Goal: Task Accomplishment & Management: Manage account settings

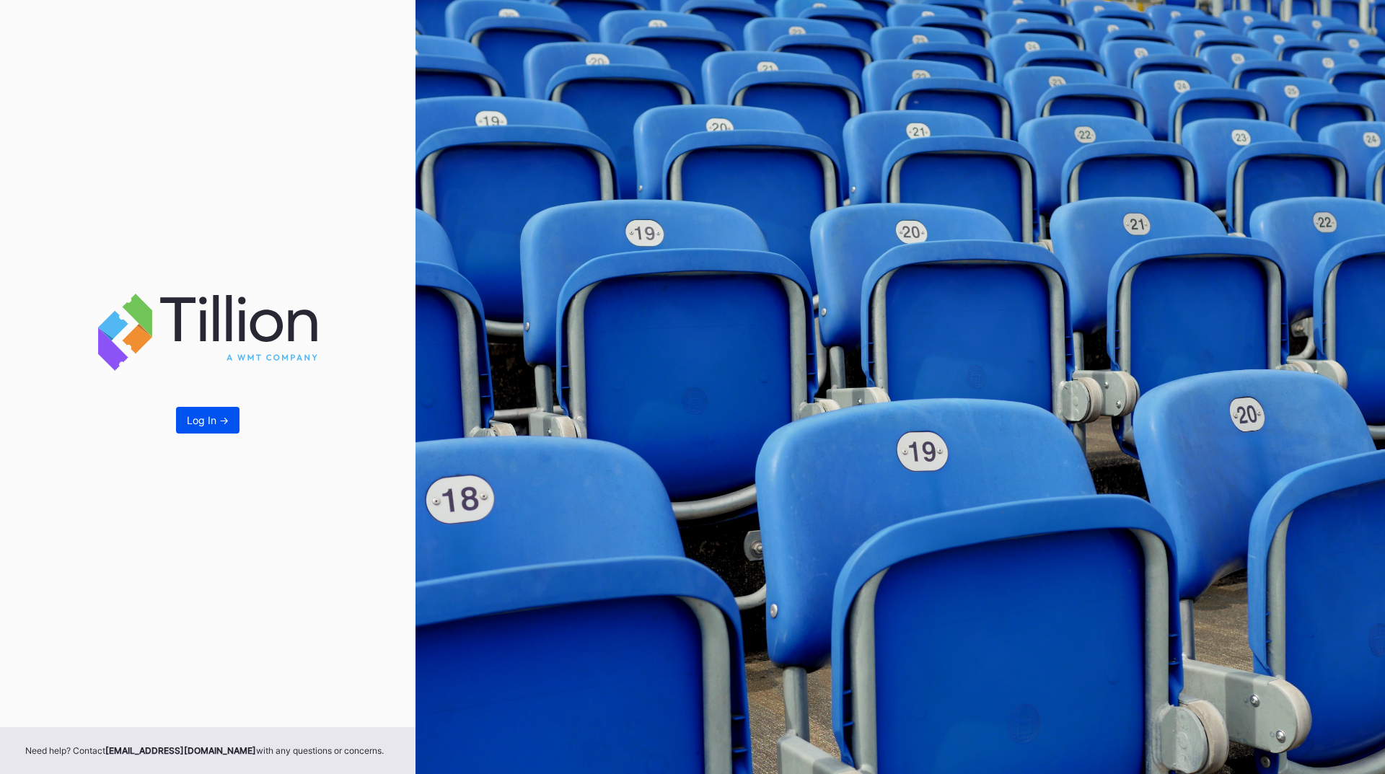
click at [214, 419] on div "Log In ->" at bounding box center [208, 420] width 42 height 12
click at [222, 423] on div "Log In ->" at bounding box center [208, 420] width 42 height 12
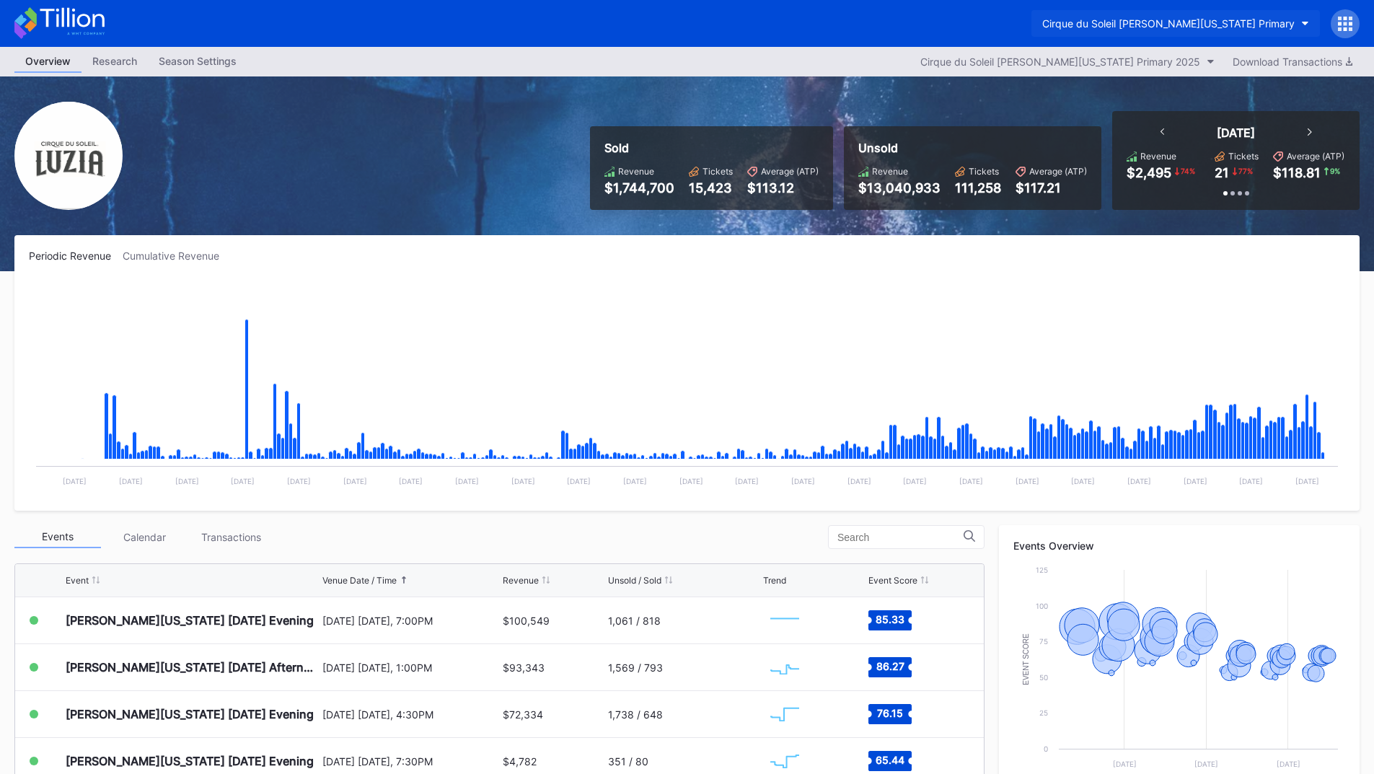
click at [1182, 19] on div "Cirque du Soleil [PERSON_NAME][US_STATE] Primary" at bounding box center [1168, 23] width 252 height 12
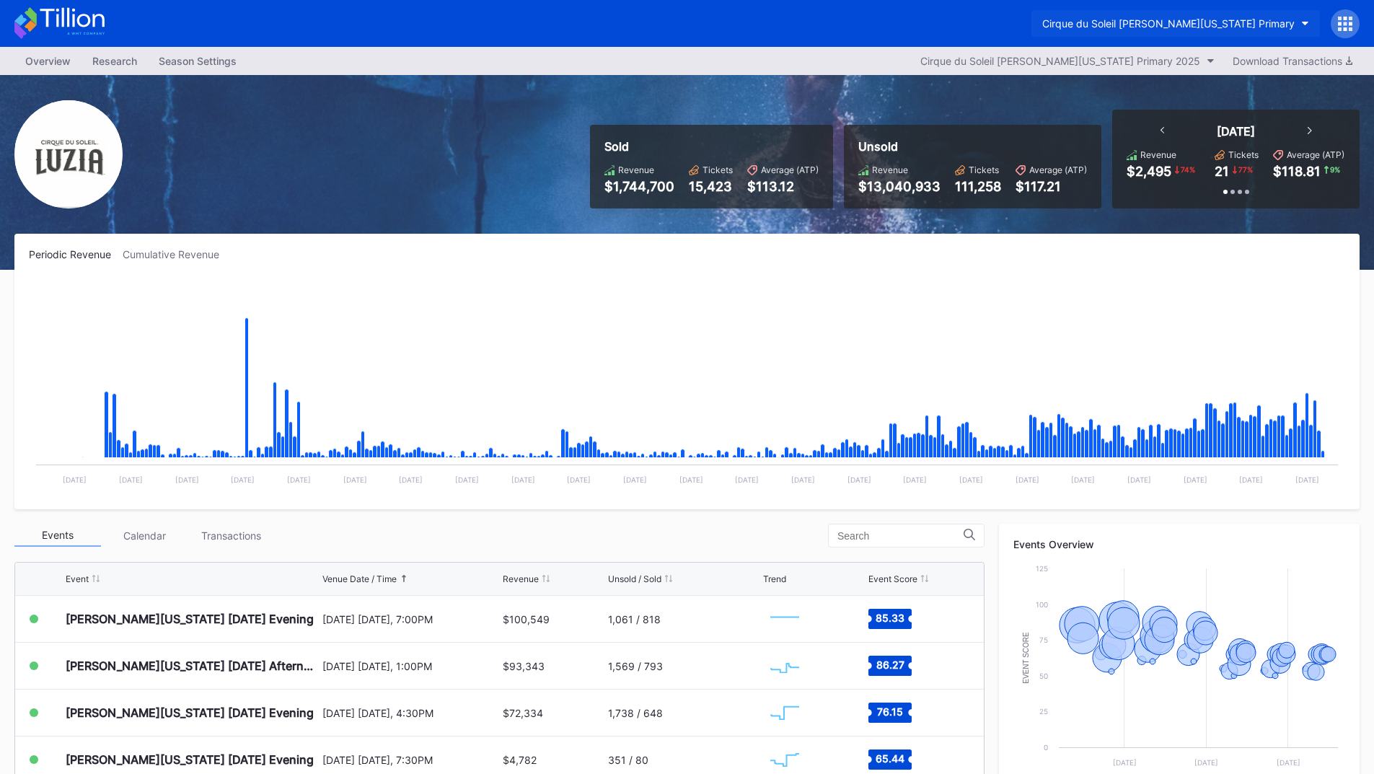
click at [1255, 14] on button "Cirque du Soleil [PERSON_NAME][US_STATE] Primary" at bounding box center [1176, 23] width 289 height 27
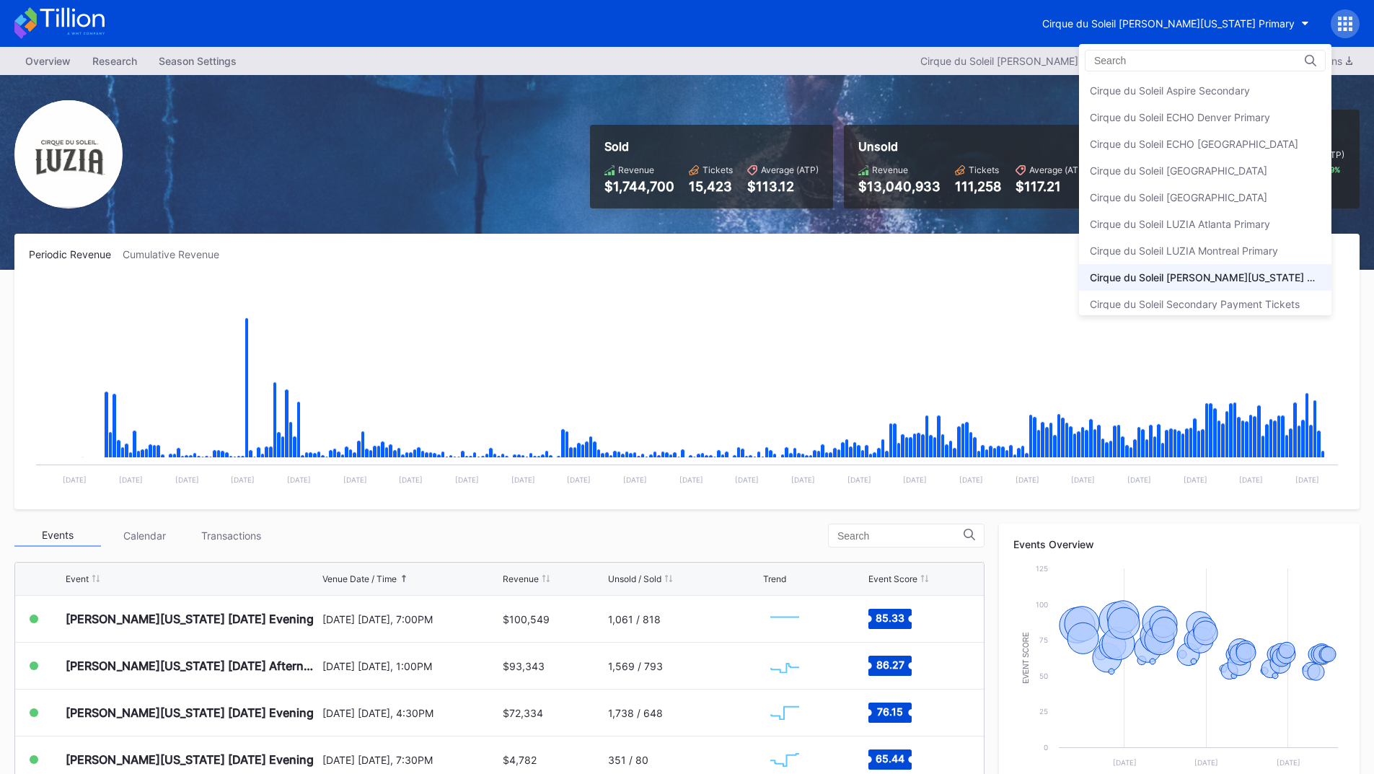
scroll to position [8, 0]
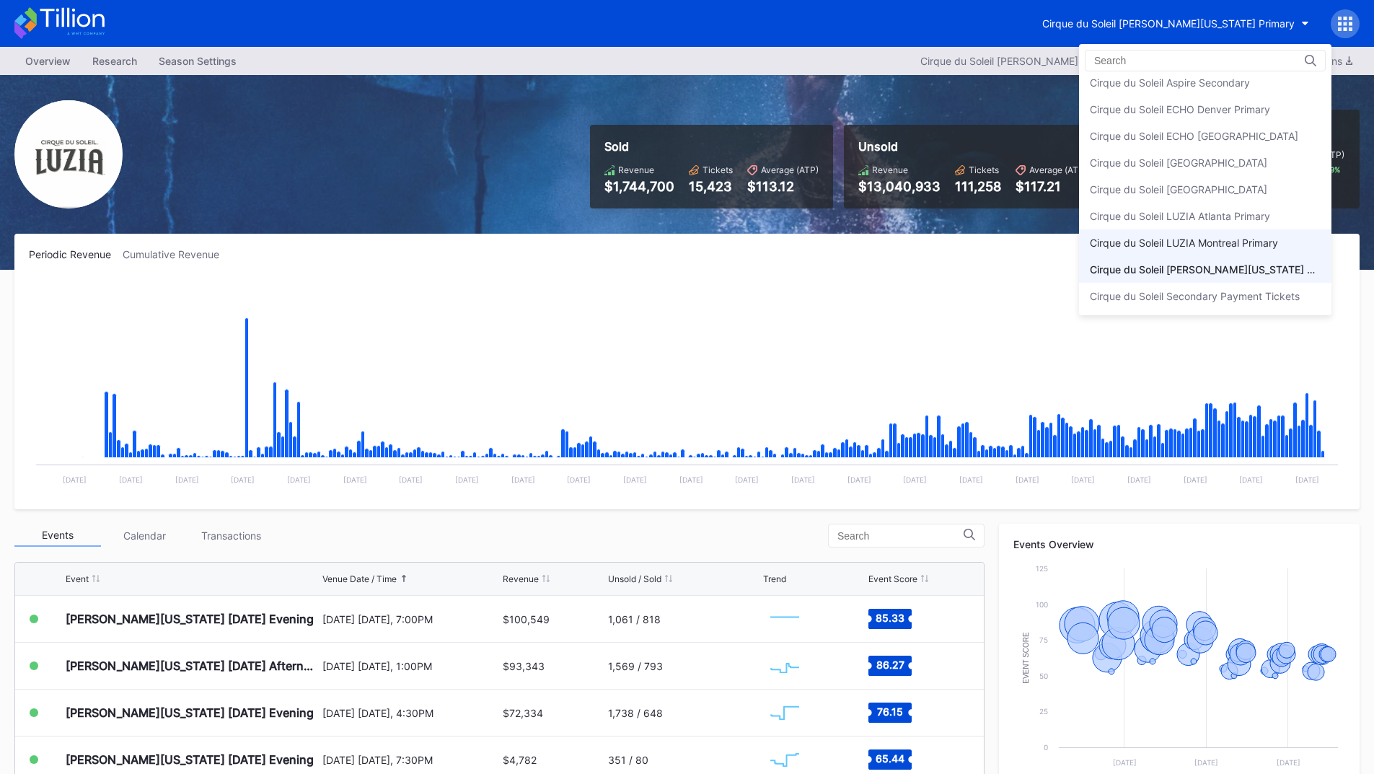
click at [1245, 251] on div "Cirque du Soleil LUZIA Montreal Primary" at bounding box center [1205, 242] width 252 height 27
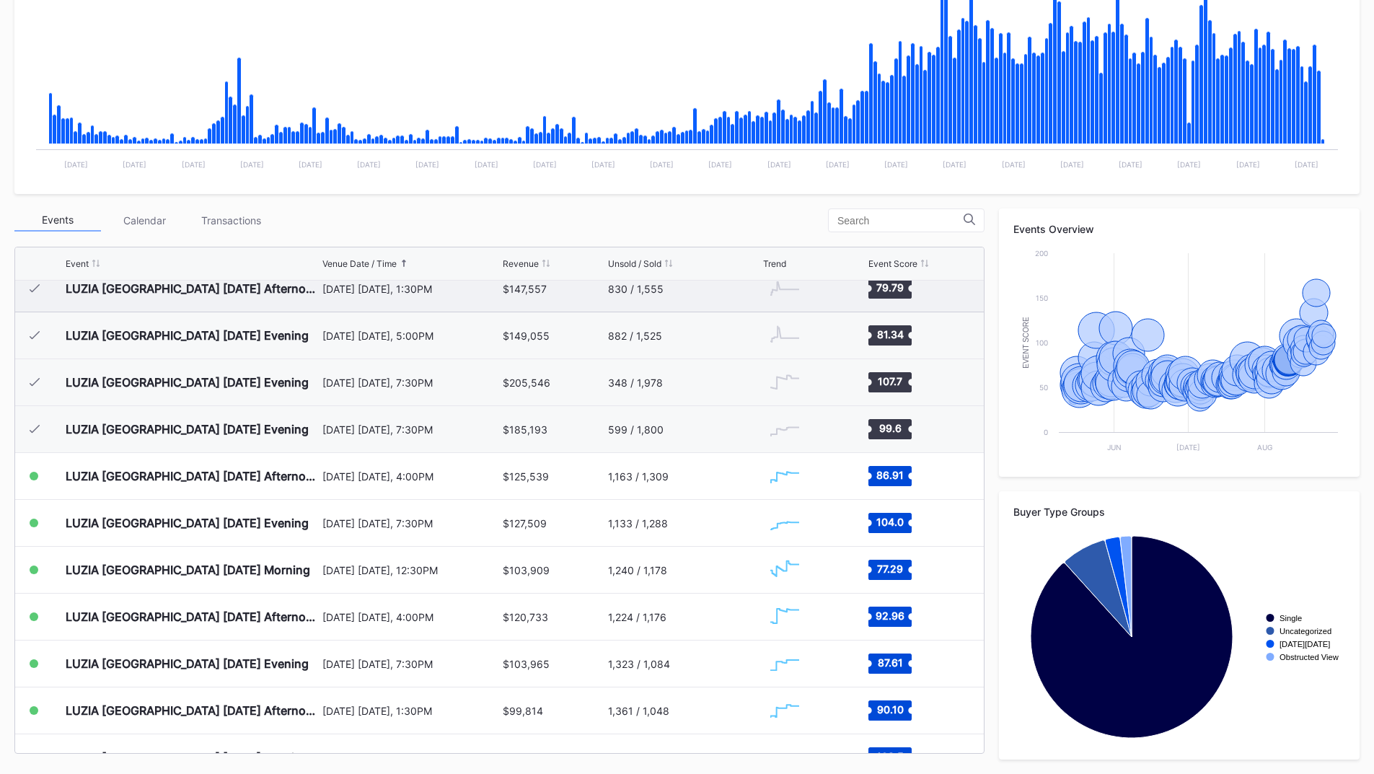
scroll to position [5154, 0]
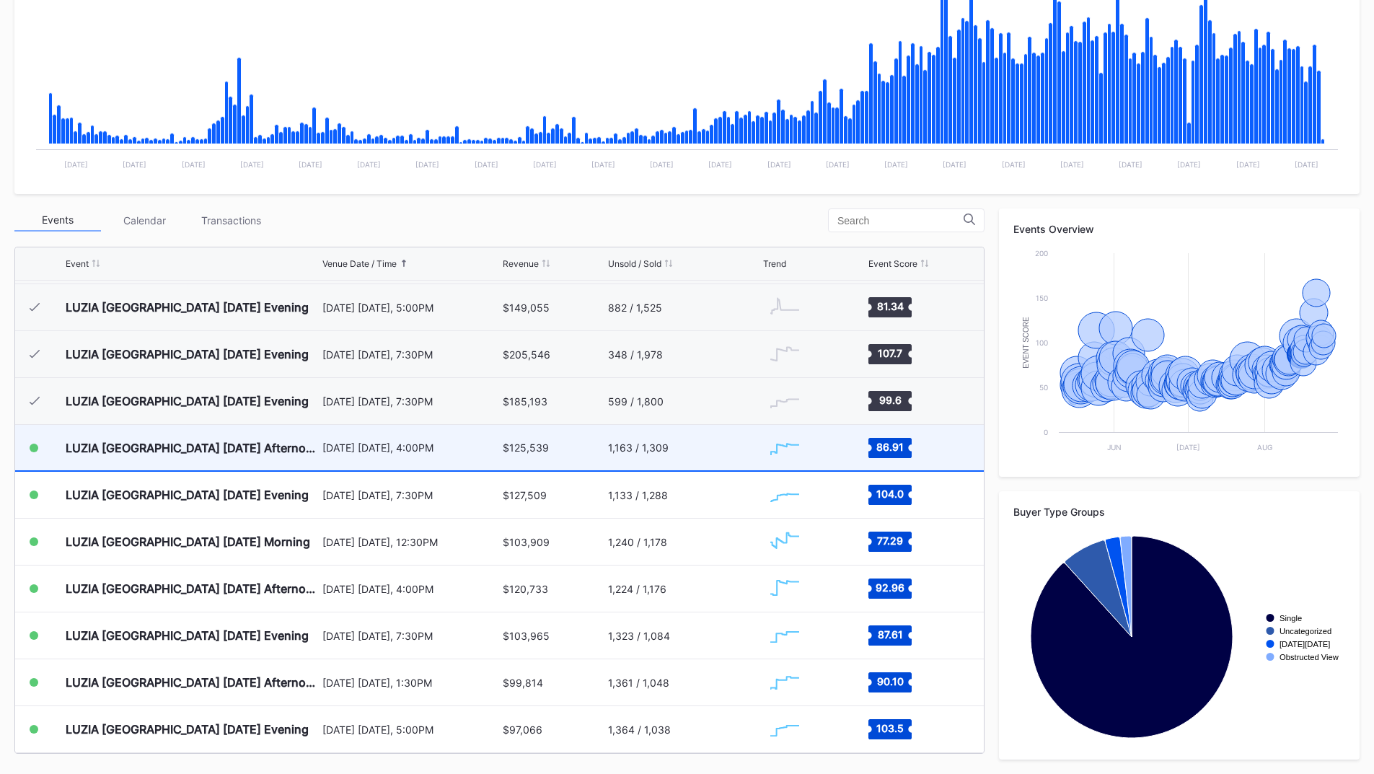
click at [472, 457] on div "August 15 Friday, 4:00PM" at bounding box center [410, 447] width 177 height 45
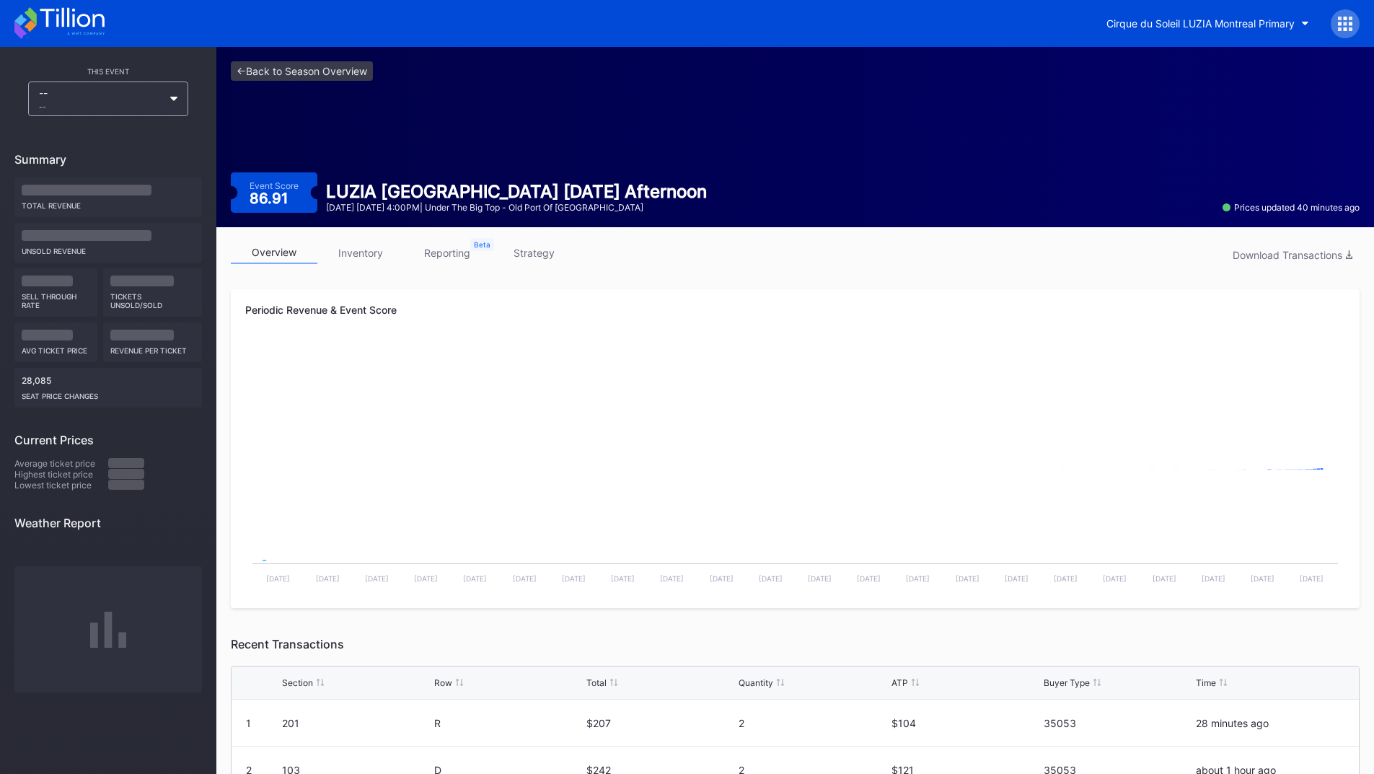
click at [448, 258] on link "reporting" at bounding box center [447, 253] width 87 height 22
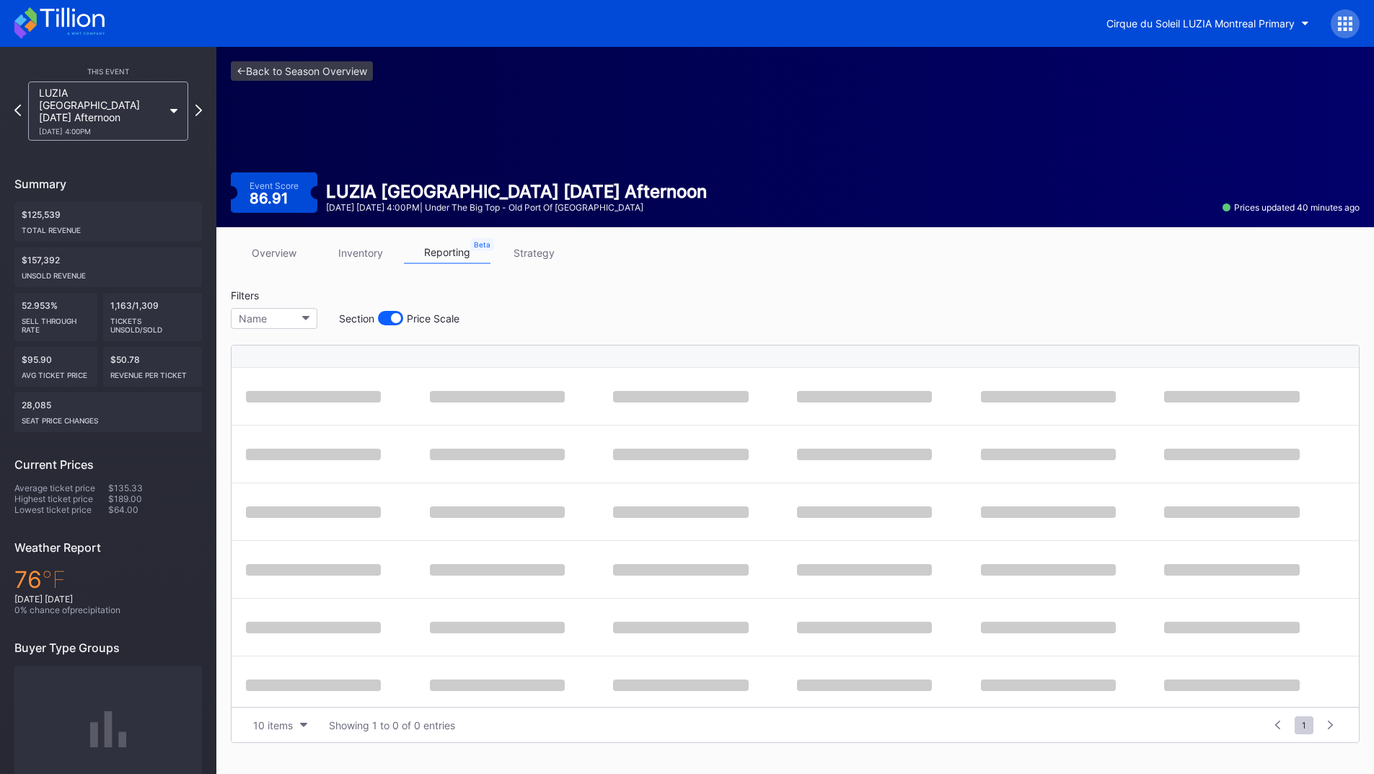
click at [532, 257] on link "strategy" at bounding box center [534, 253] width 87 height 22
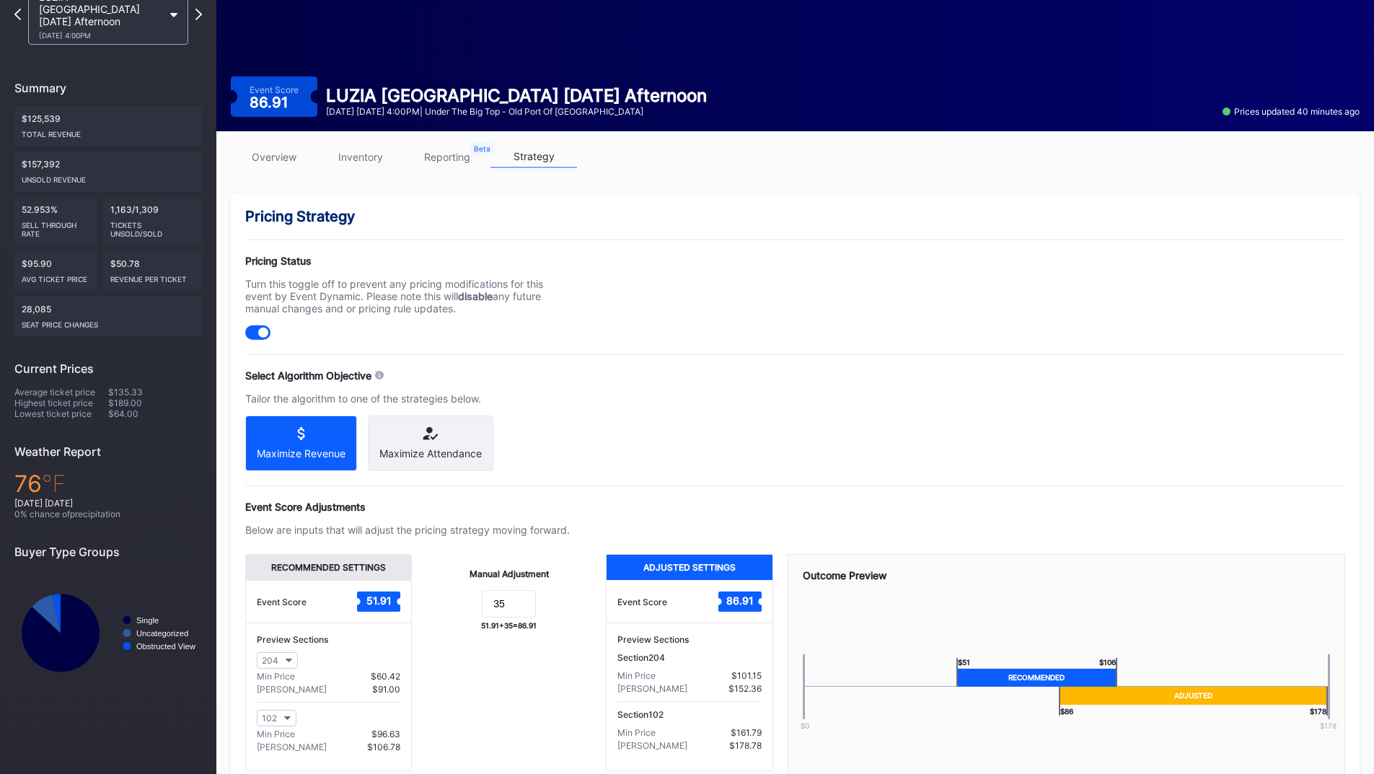
scroll to position [144, 0]
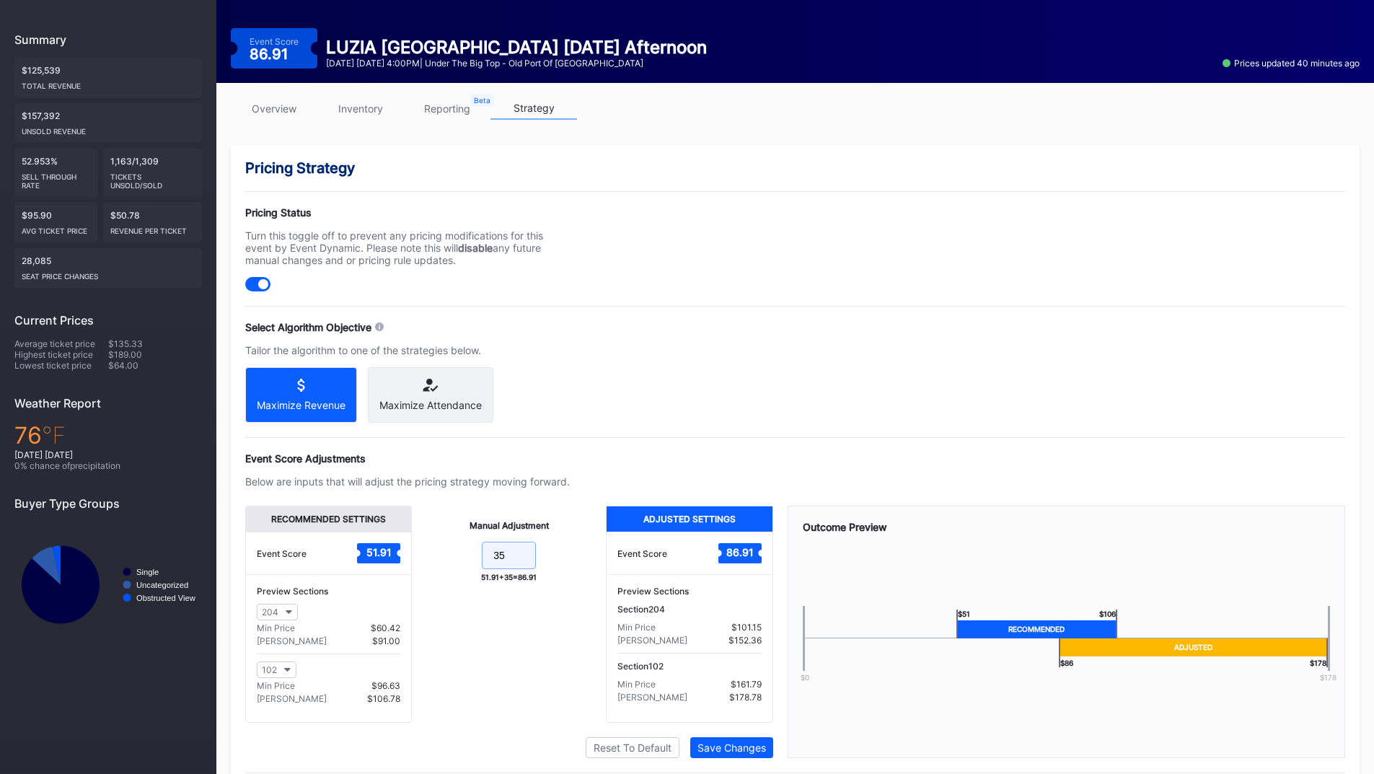
drag, startPoint x: 513, startPoint y: 570, endPoint x: 467, endPoint y: 558, distance: 46.9
click at [459, 572] on form "35" at bounding box center [508, 557] width 165 height 31
type input "45"
click at [732, 749] on div "Save Changes" at bounding box center [732, 748] width 69 height 12
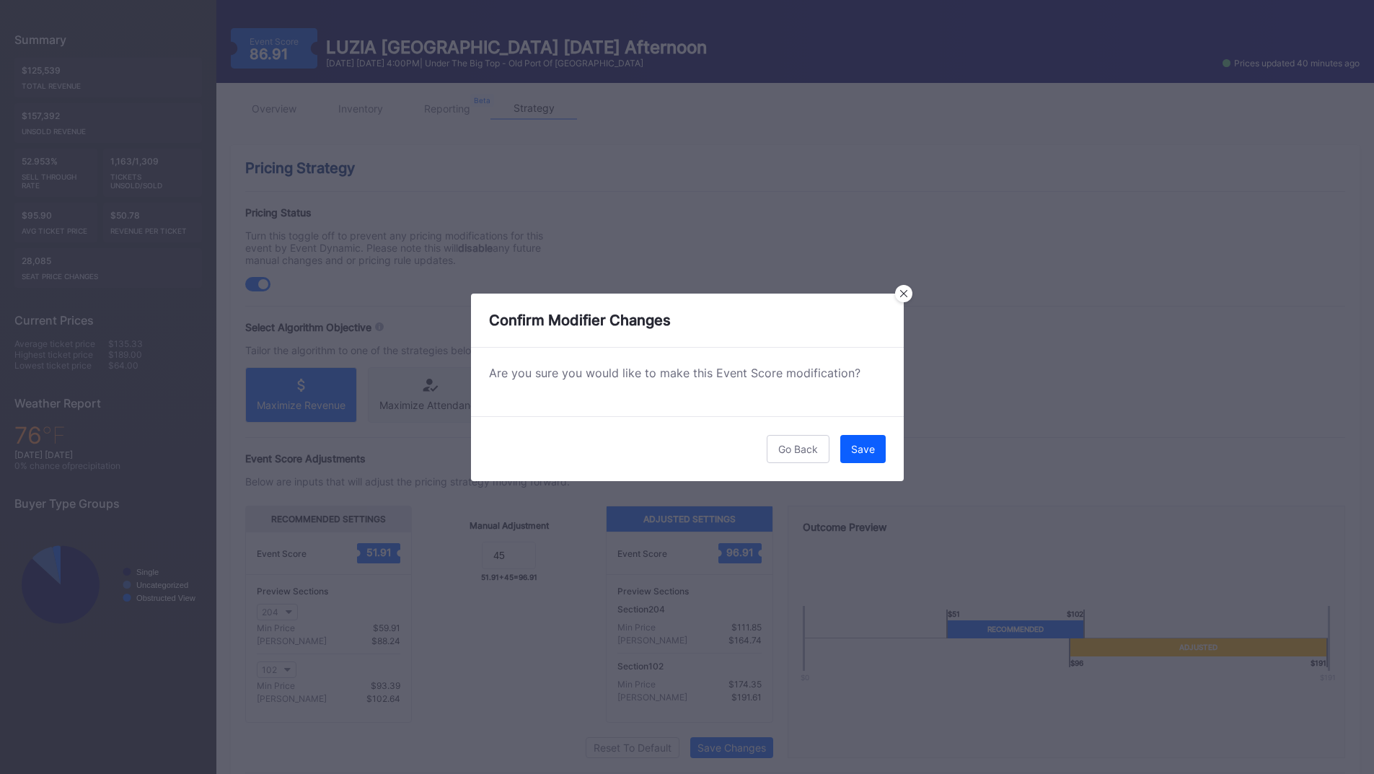
click at [864, 449] on div "Save" at bounding box center [863, 449] width 24 height 12
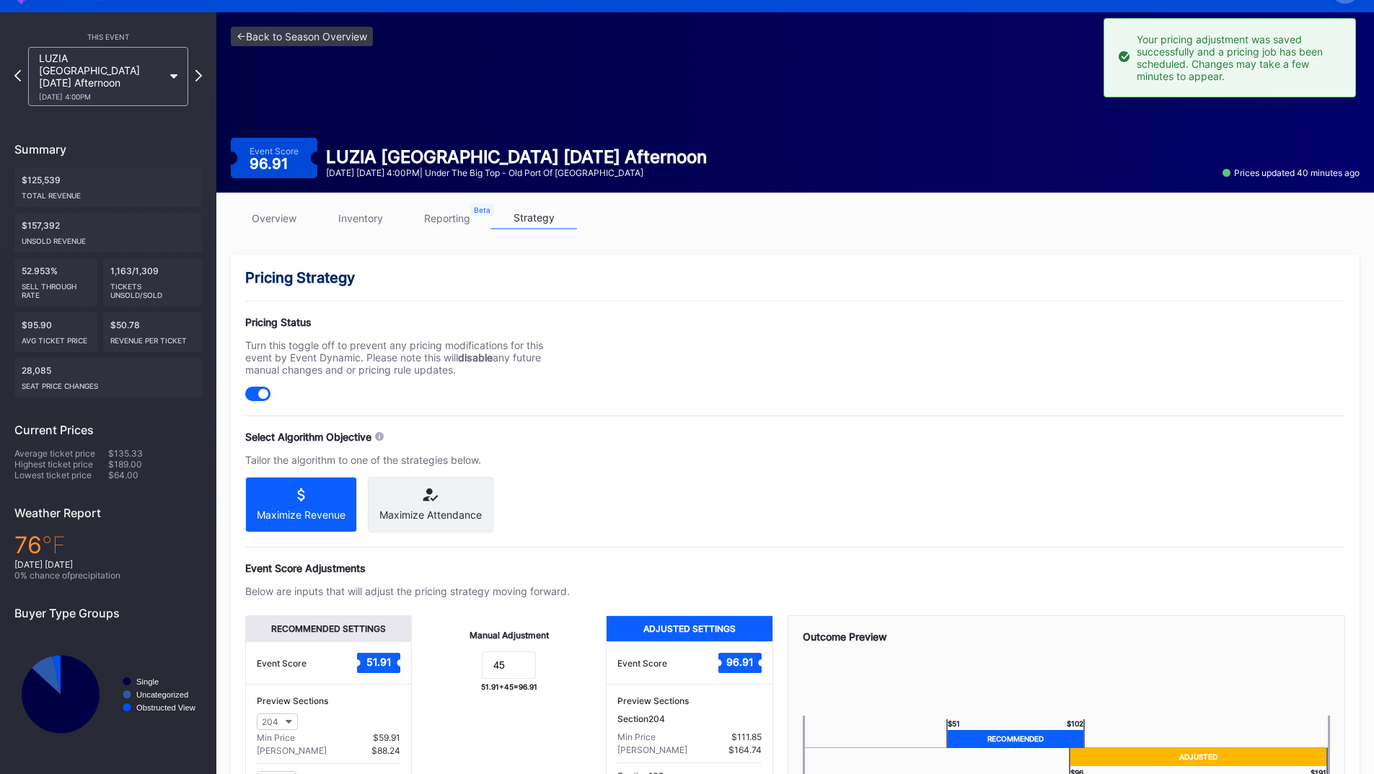
scroll to position [0, 0]
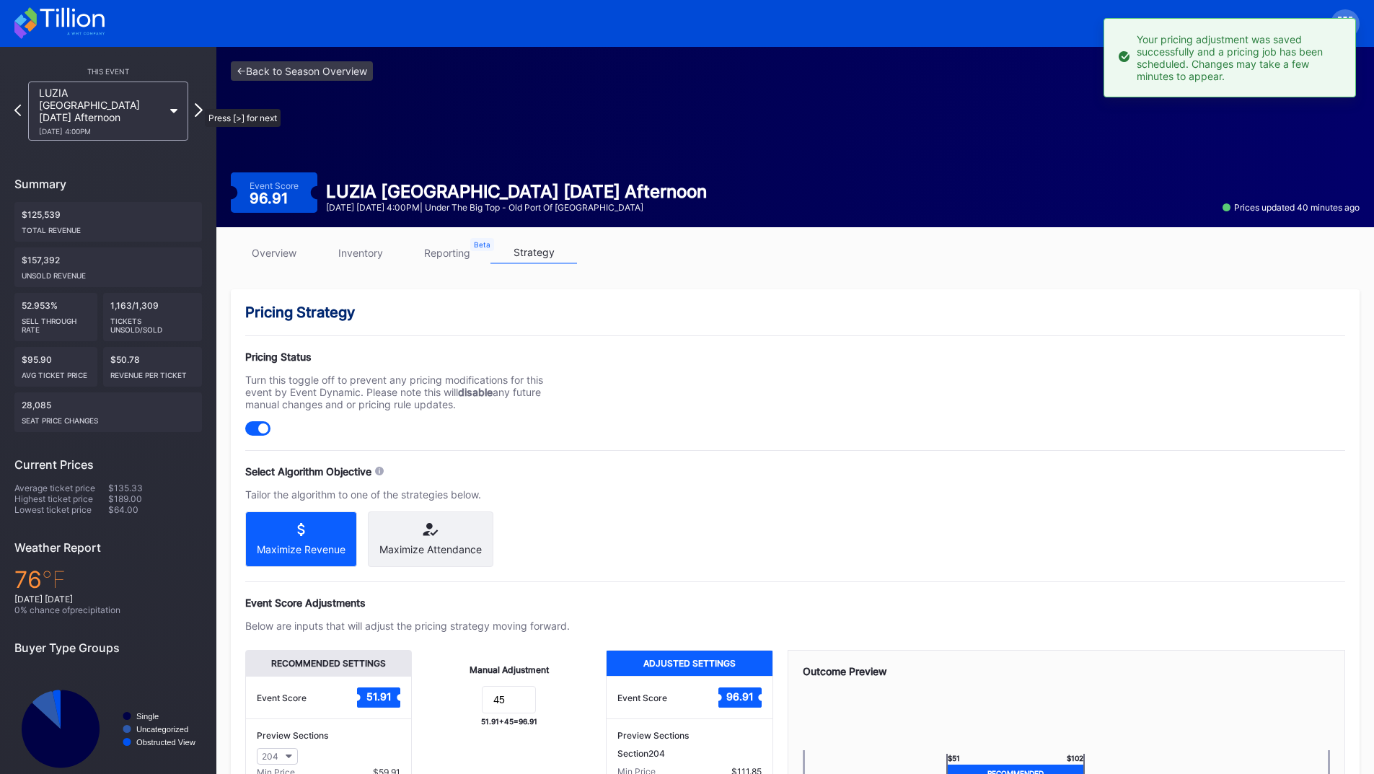
click at [198, 103] on icon at bounding box center [199, 110] width 8 height 14
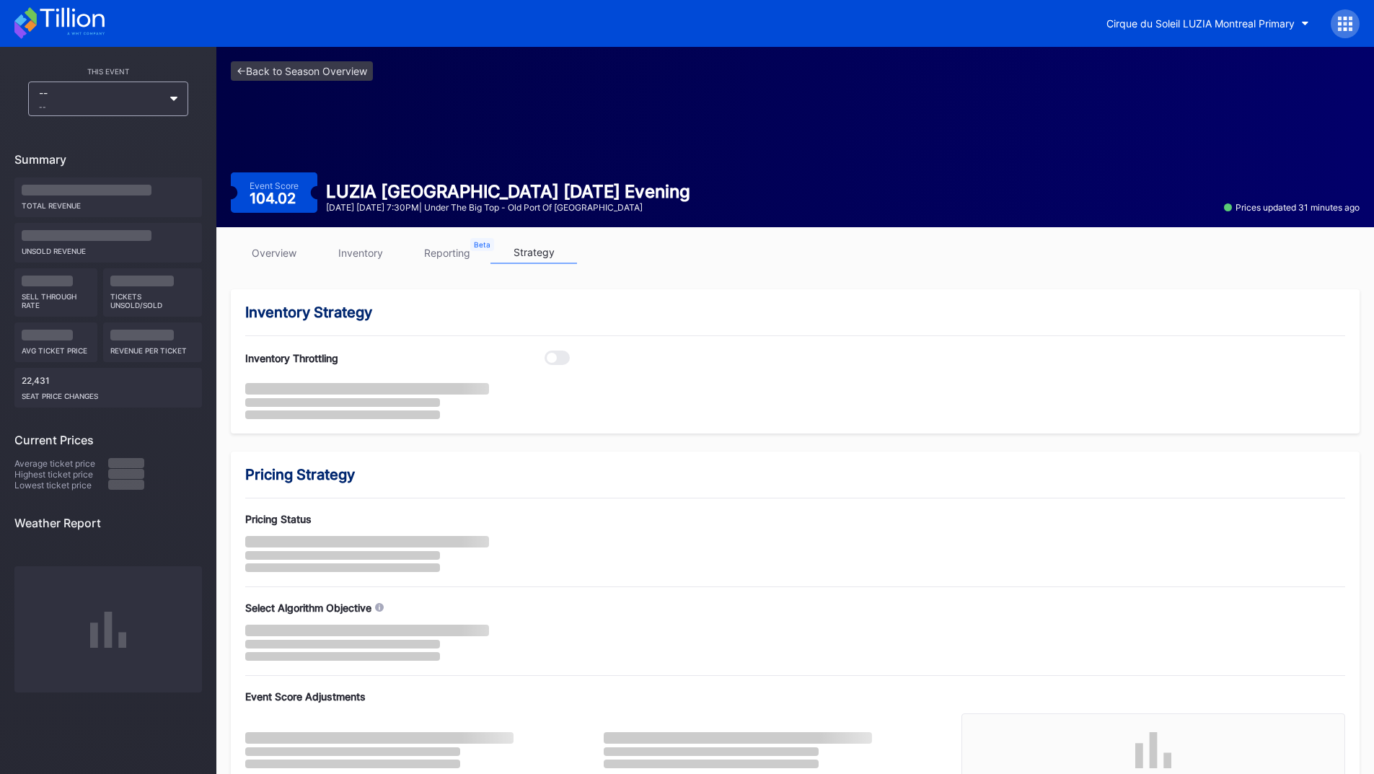
scroll to position [71, 0]
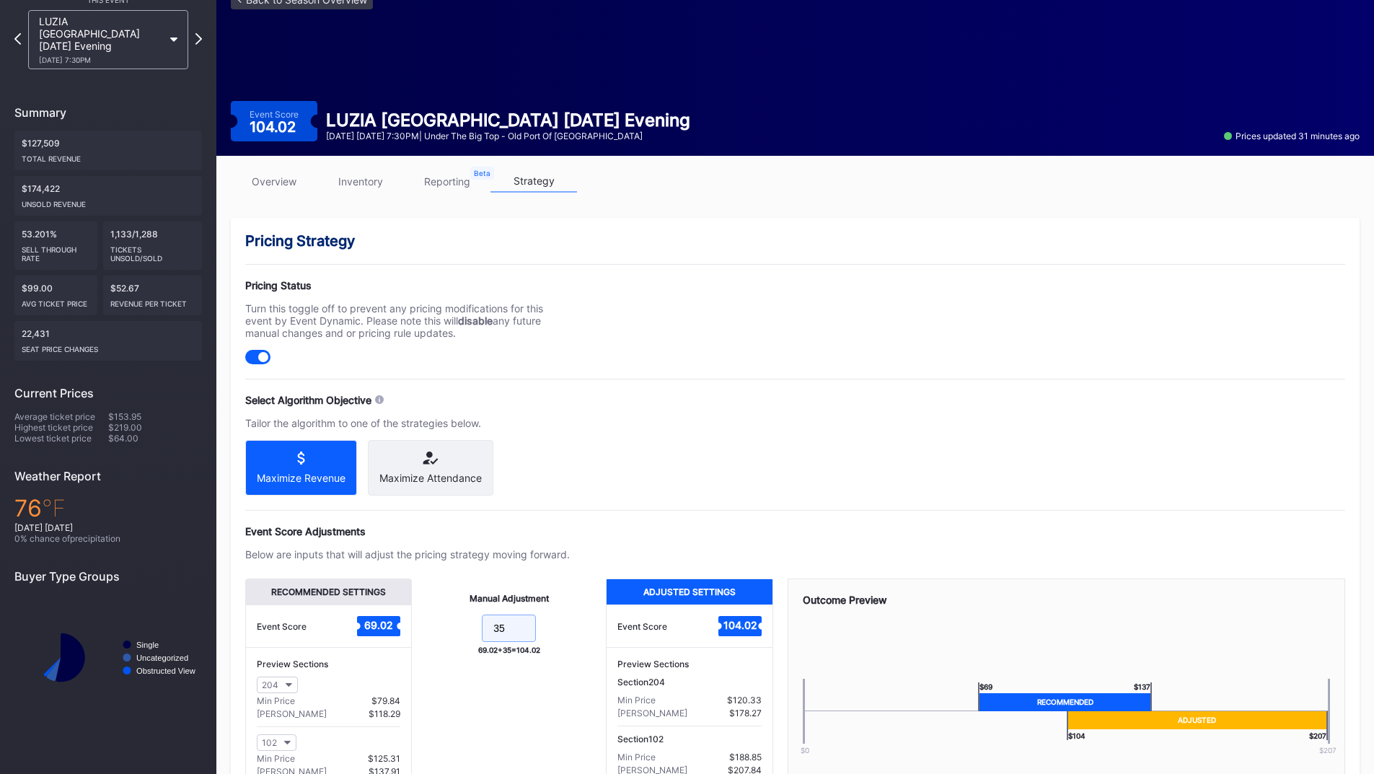
drag, startPoint x: 521, startPoint y: 640, endPoint x: 439, endPoint y: 641, distance: 81.5
click at [444, 640] on form "35" at bounding box center [508, 630] width 165 height 31
type input "45"
click at [561, 561] on div "Below are inputs that will adjust the pricing strategy moving forward." at bounding box center [407, 554] width 325 height 12
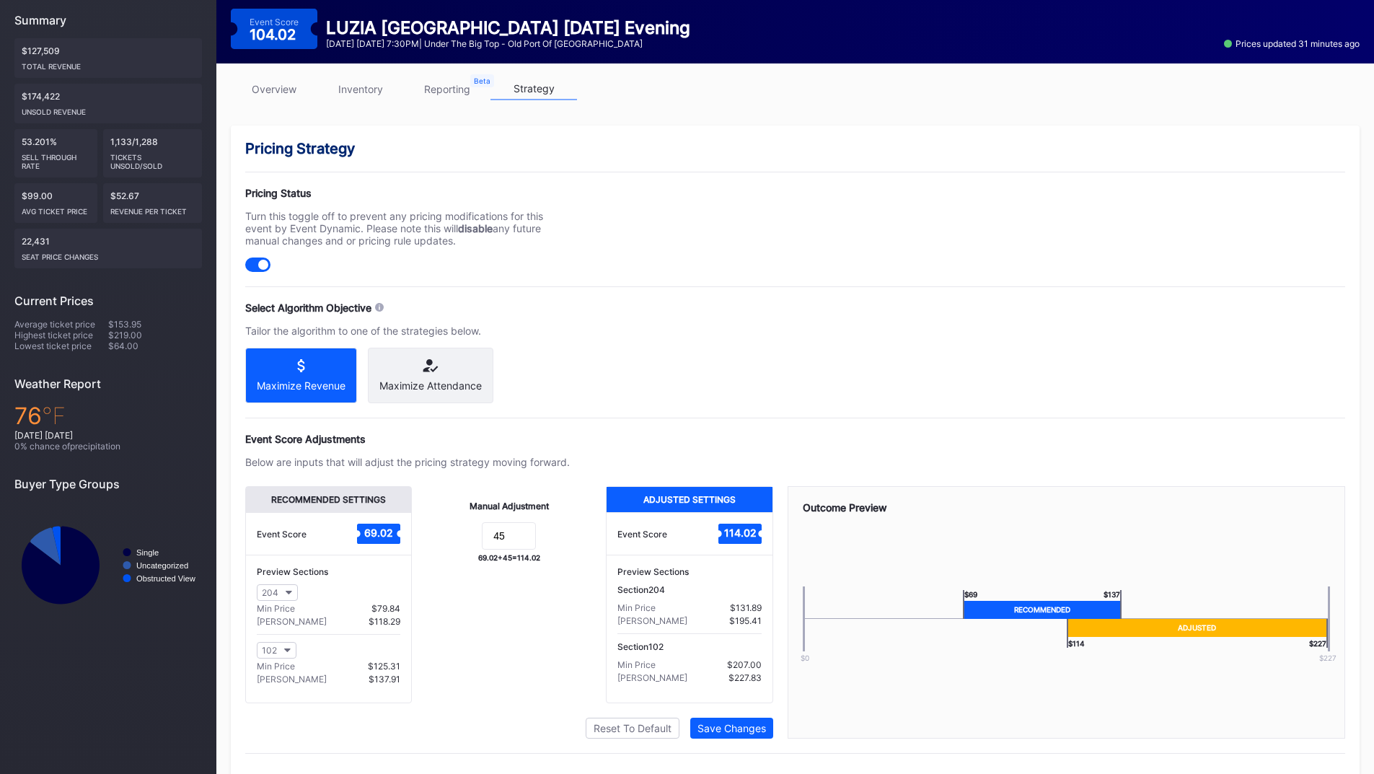
scroll to position [199, 0]
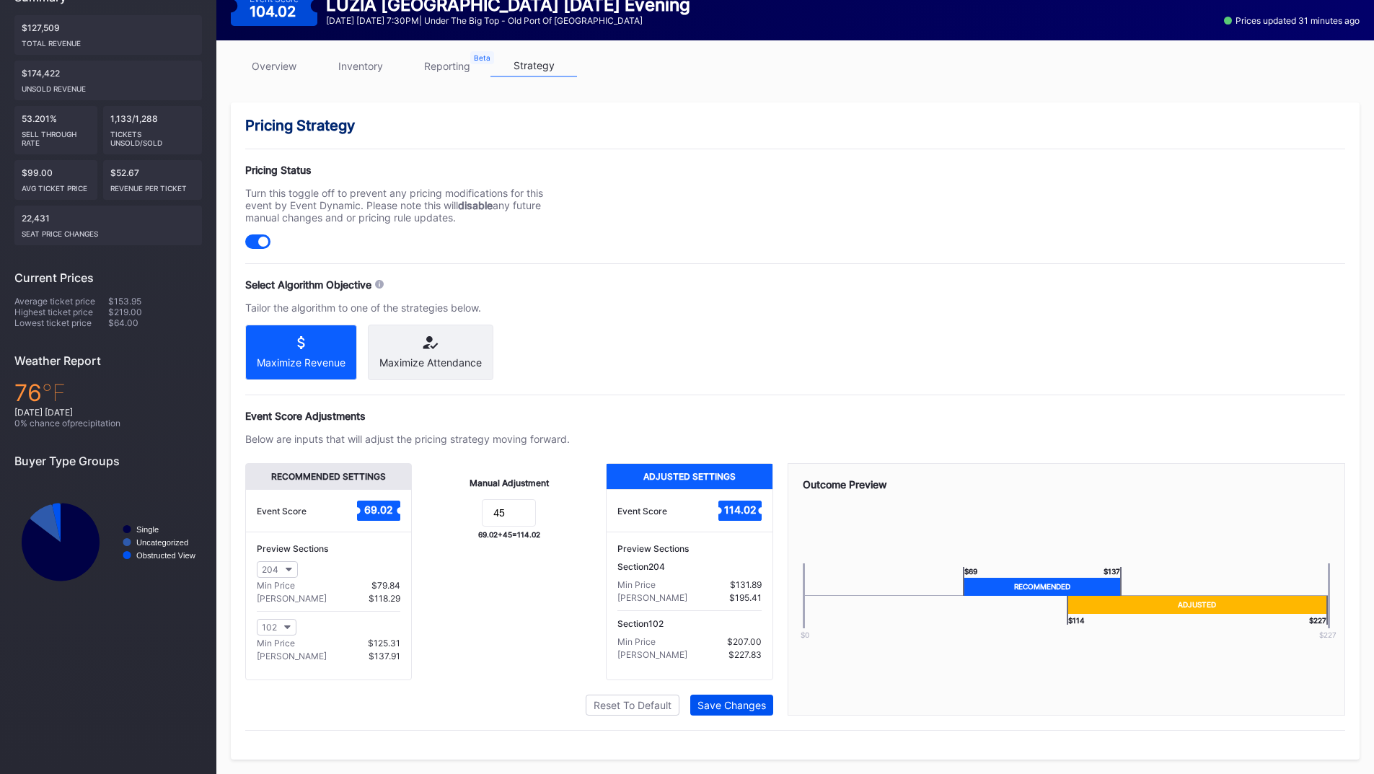
click at [708, 703] on div "Save Changes" at bounding box center [732, 705] width 69 height 12
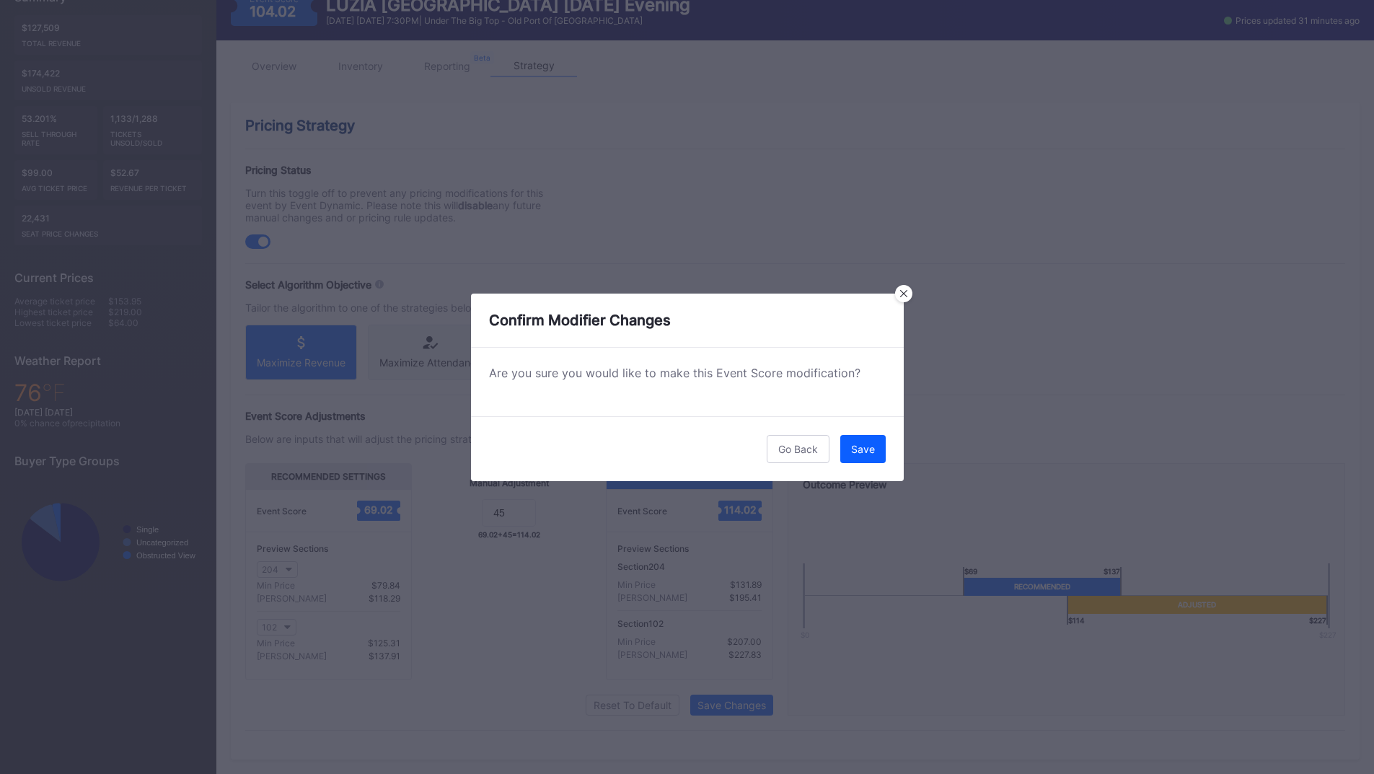
click at [862, 462] on button "Save" at bounding box center [862, 449] width 45 height 28
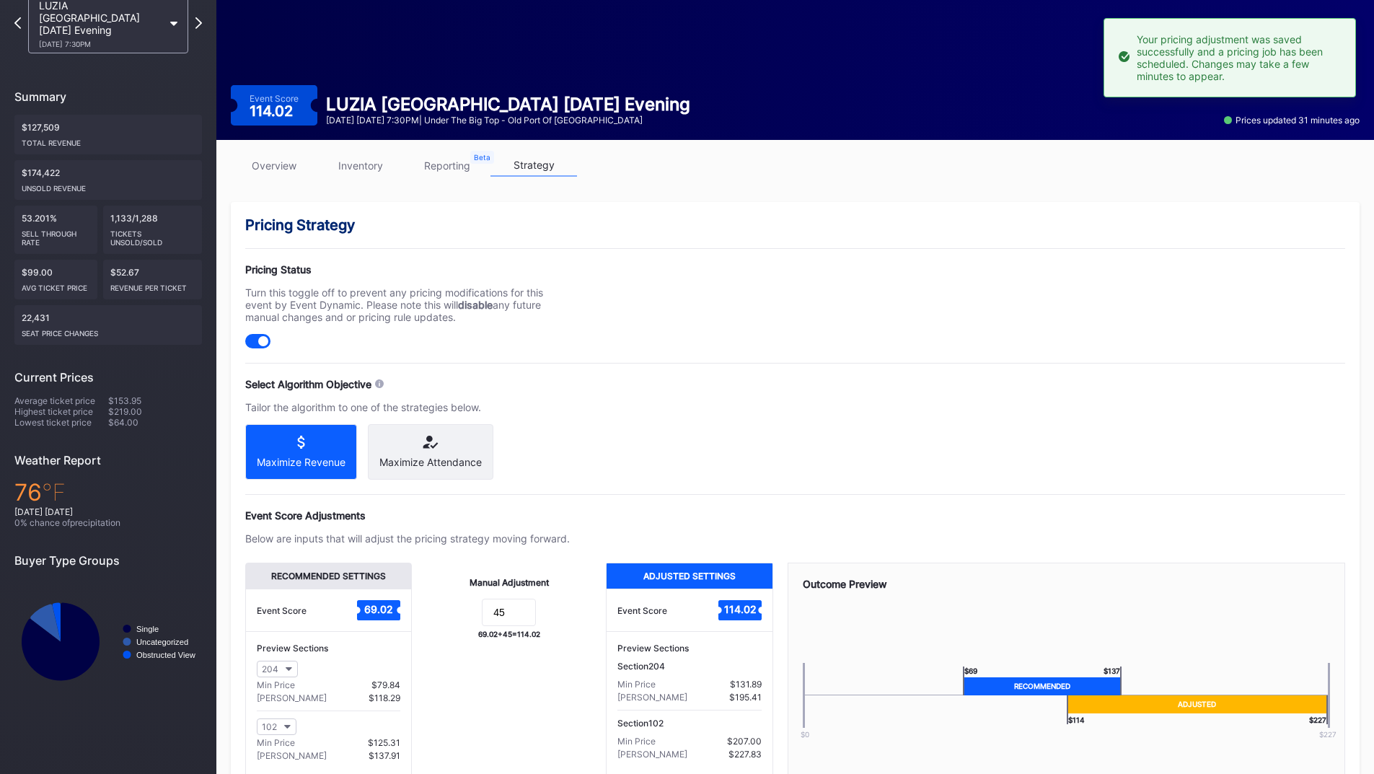
scroll to position [55, 0]
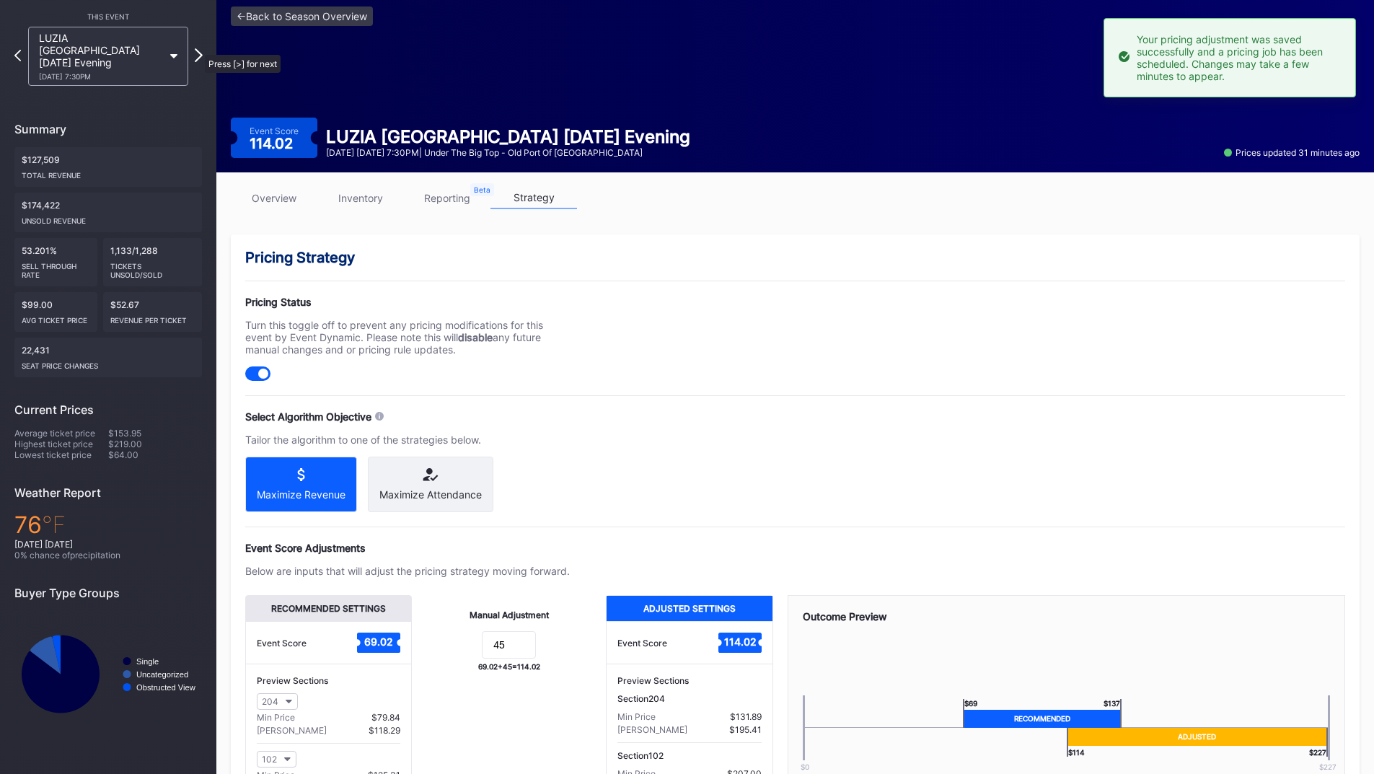
click at [198, 48] on icon at bounding box center [199, 55] width 8 height 14
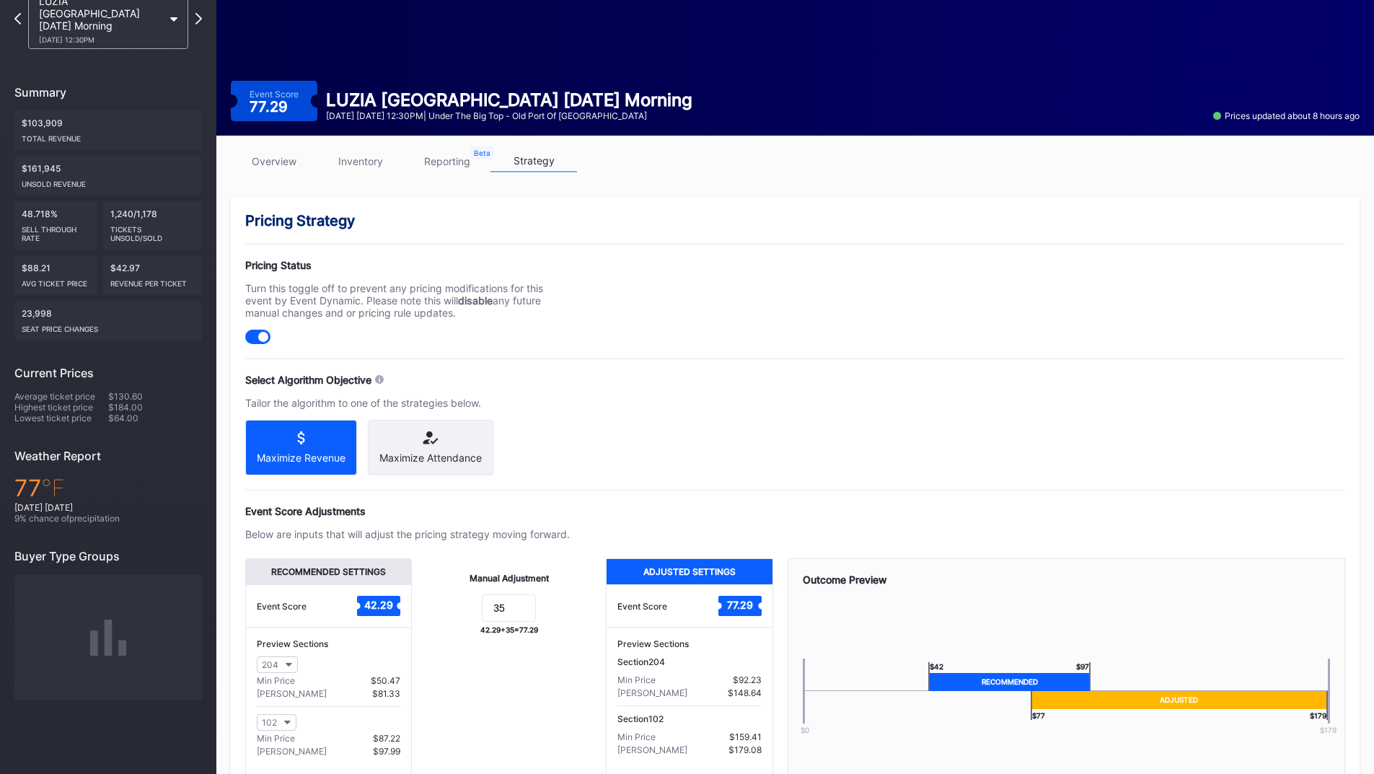
scroll to position [144, 0]
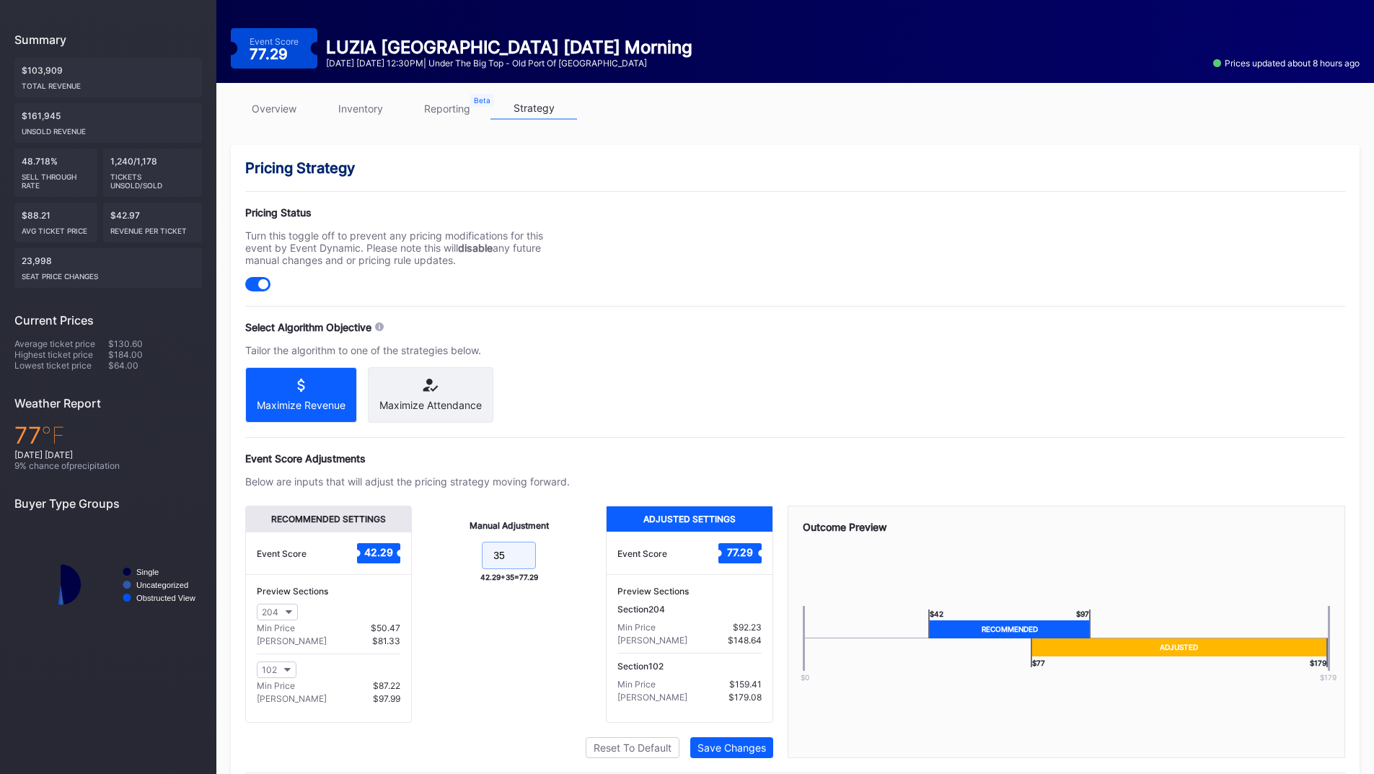
drag, startPoint x: 479, startPoint y: 568, endPoint x: 457, endPoint y: 560, distance: 23.1
click at [453, 568] on form "35" at bounding box center [508, 557] width 165 height 31
type input "45"
click at [716, 749] on div "Save Changes" at bounding box center [732, 748] width 69 height 12
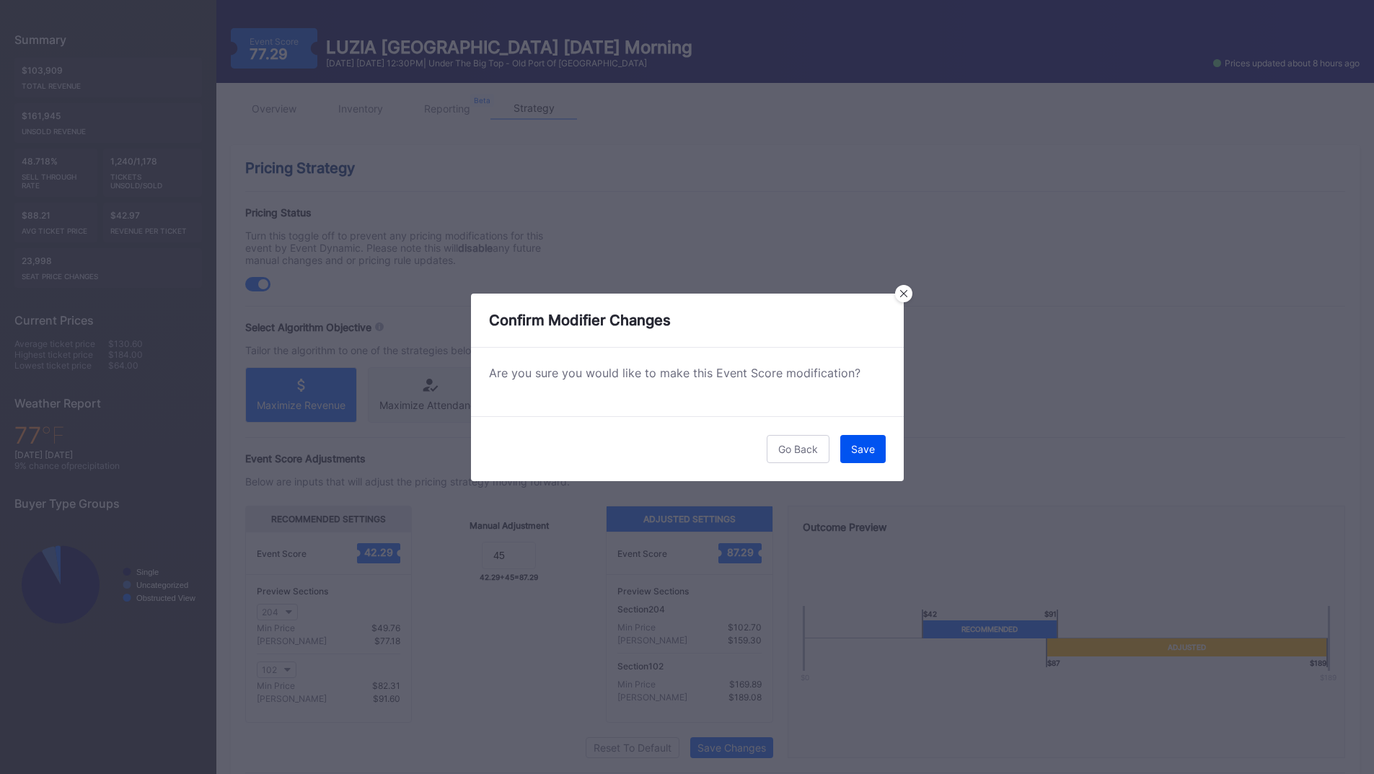
click at [858, 459] on button "Save" at bounding box center [862, 449] width 45 height 28
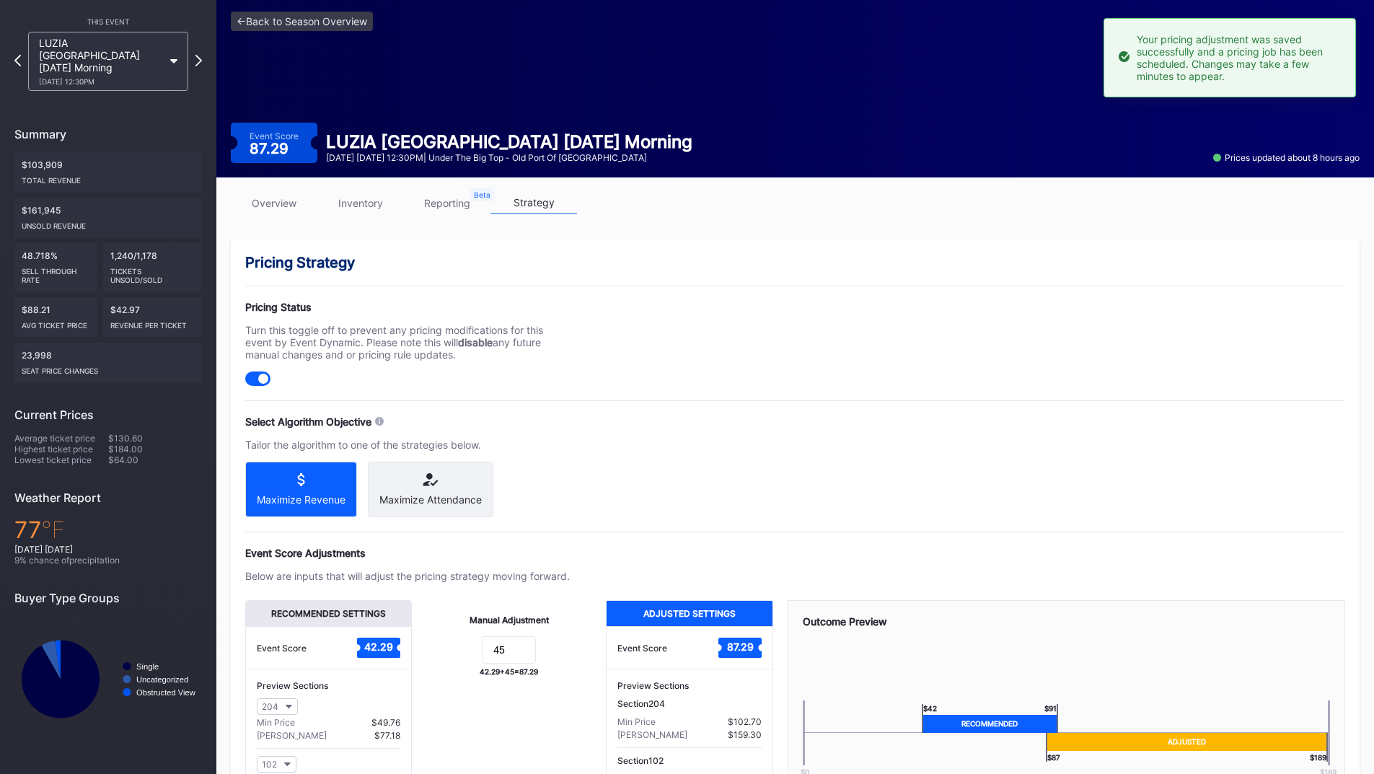
scroll to position [0, 0]
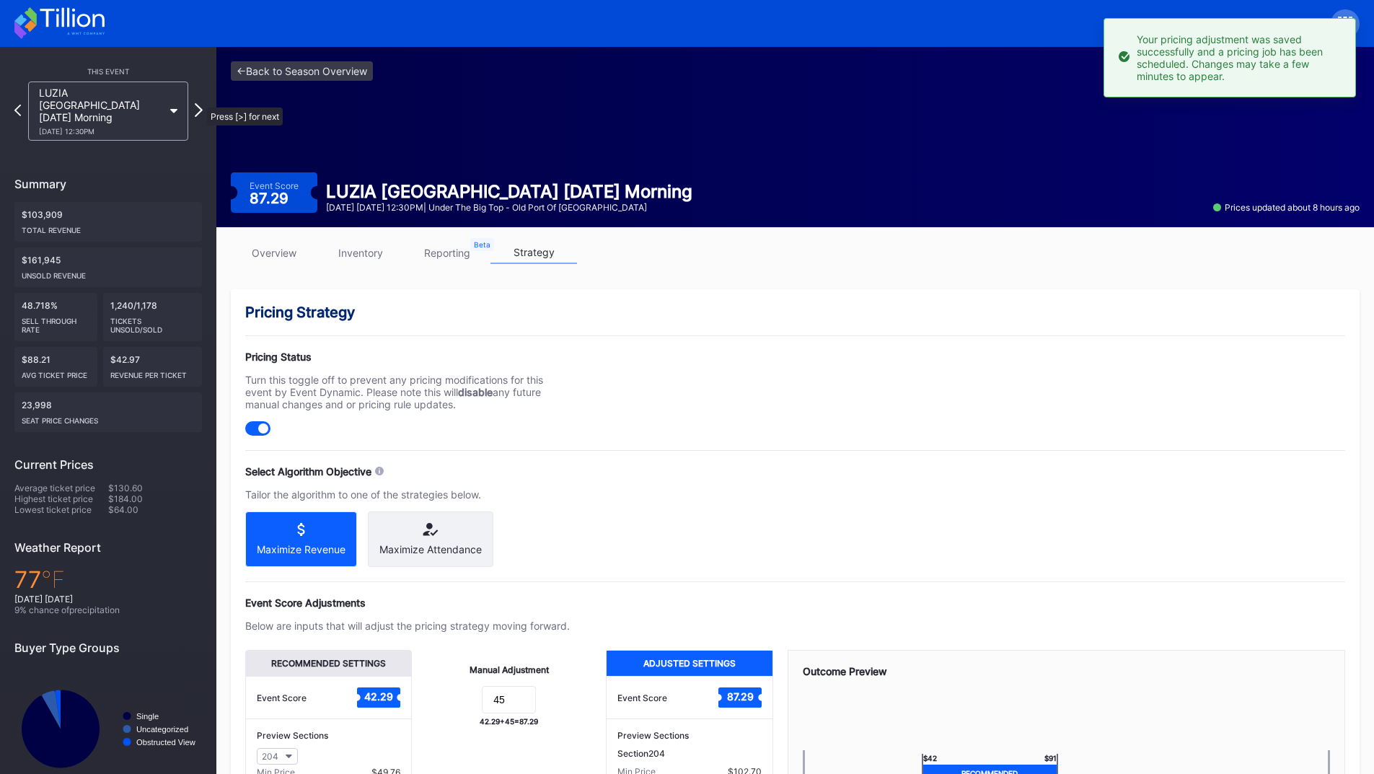
click at [200, 103] on icon at bounding box center [199, 110] width 8 height 14
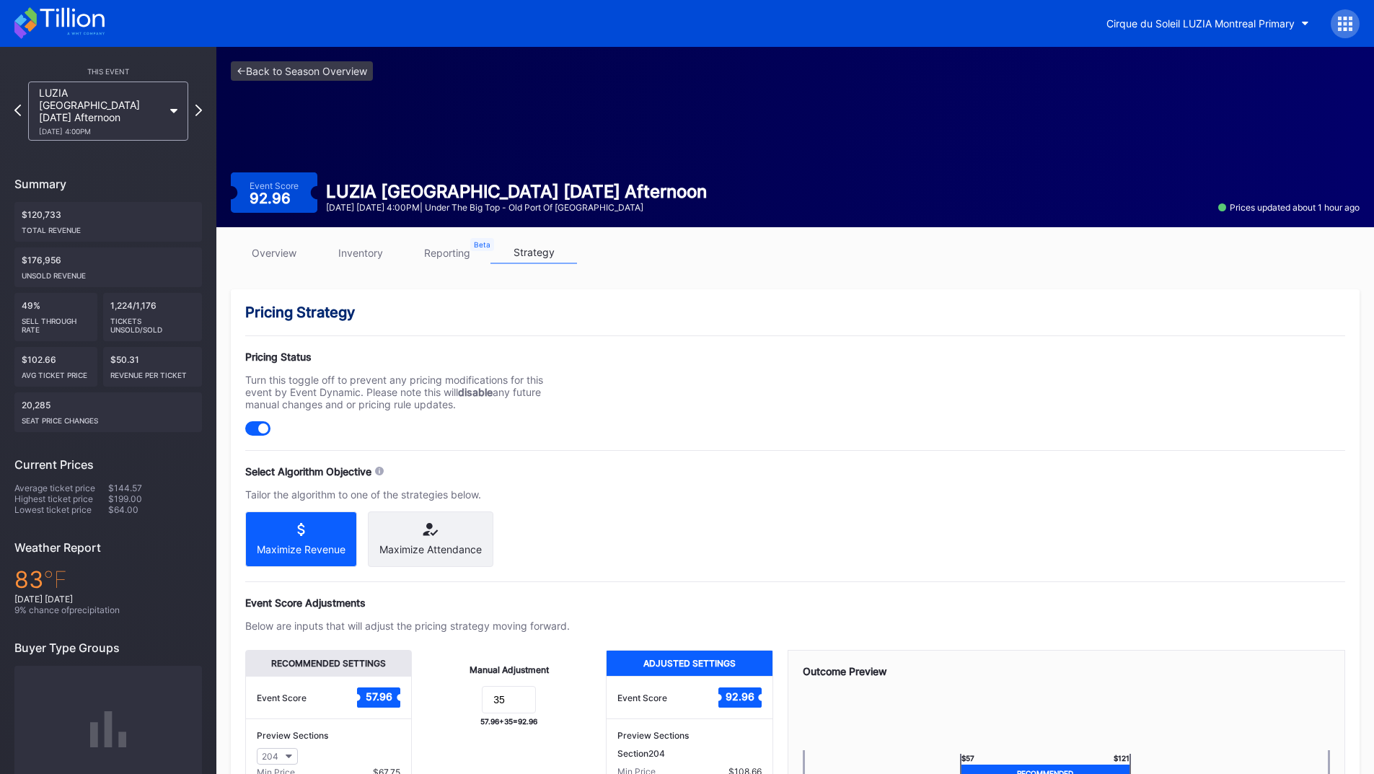
scroll to position [144, 0]
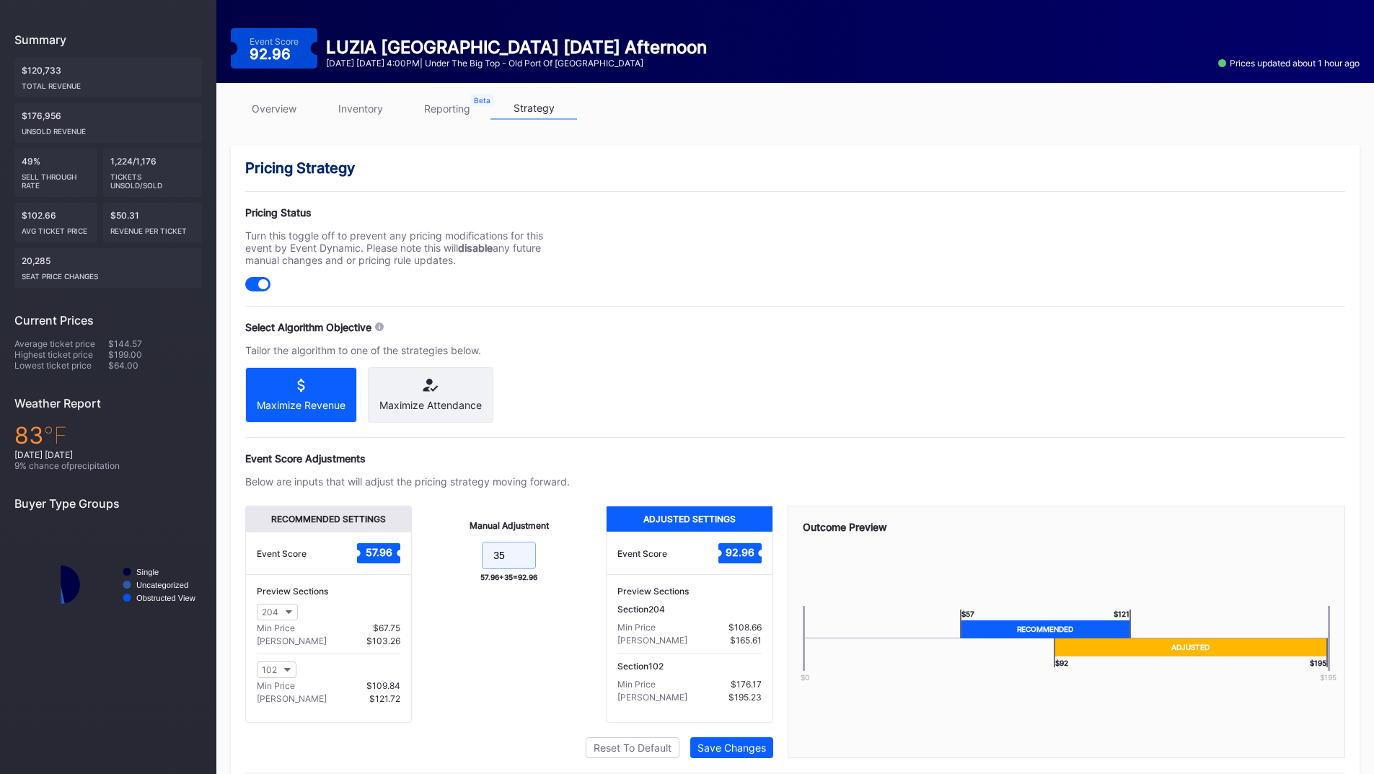
drag, startPoint x: 513, startPoint y: 572, endPoint x: 447, endPoint y: 566, distance: 65.9
click at [448, 566] on form "35" at bounding box center [508, 557] width 165 height 31
type input "45"
click at [716, 749] on div "Save Changes" at bounding box center [732, 748] width 69 height 12
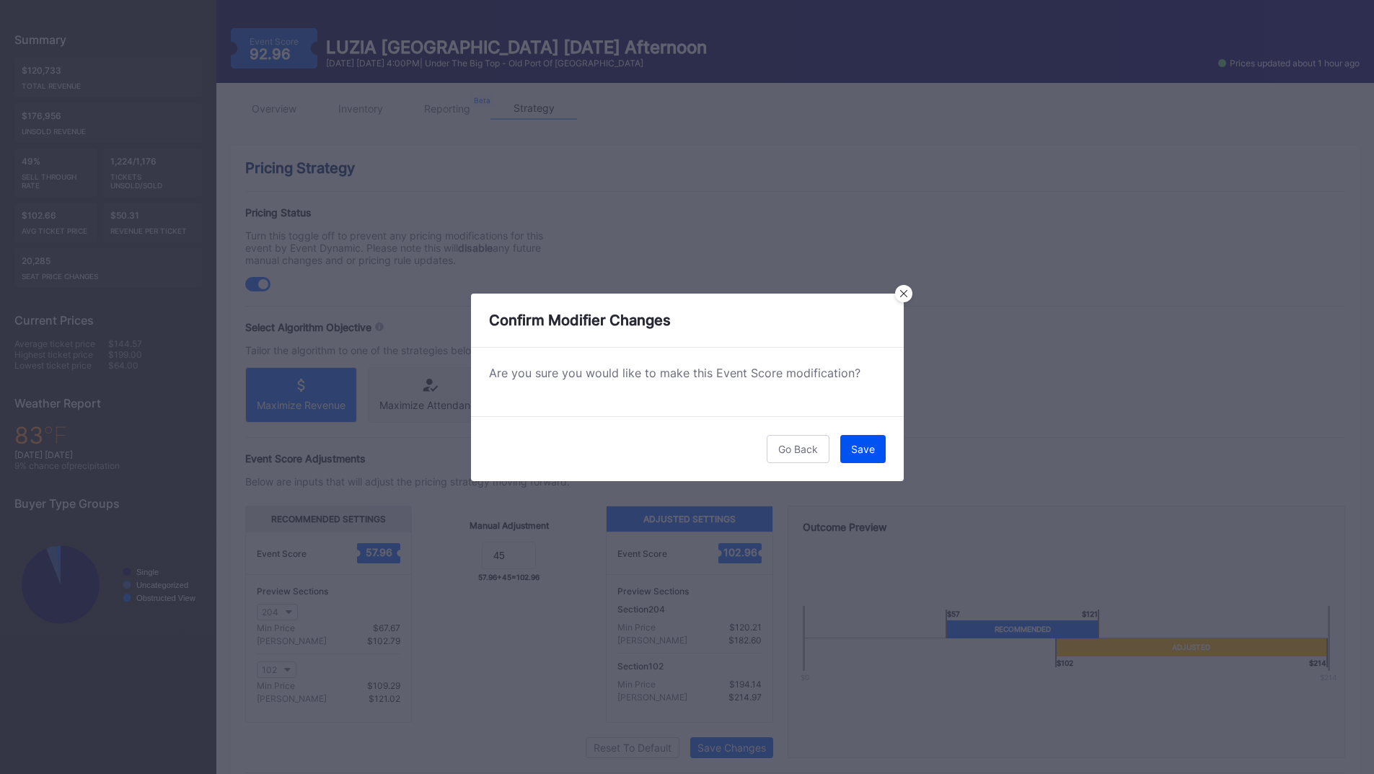
click at [847, 451] on button "Save" at bounding box center [862, 449] width 45 height 28
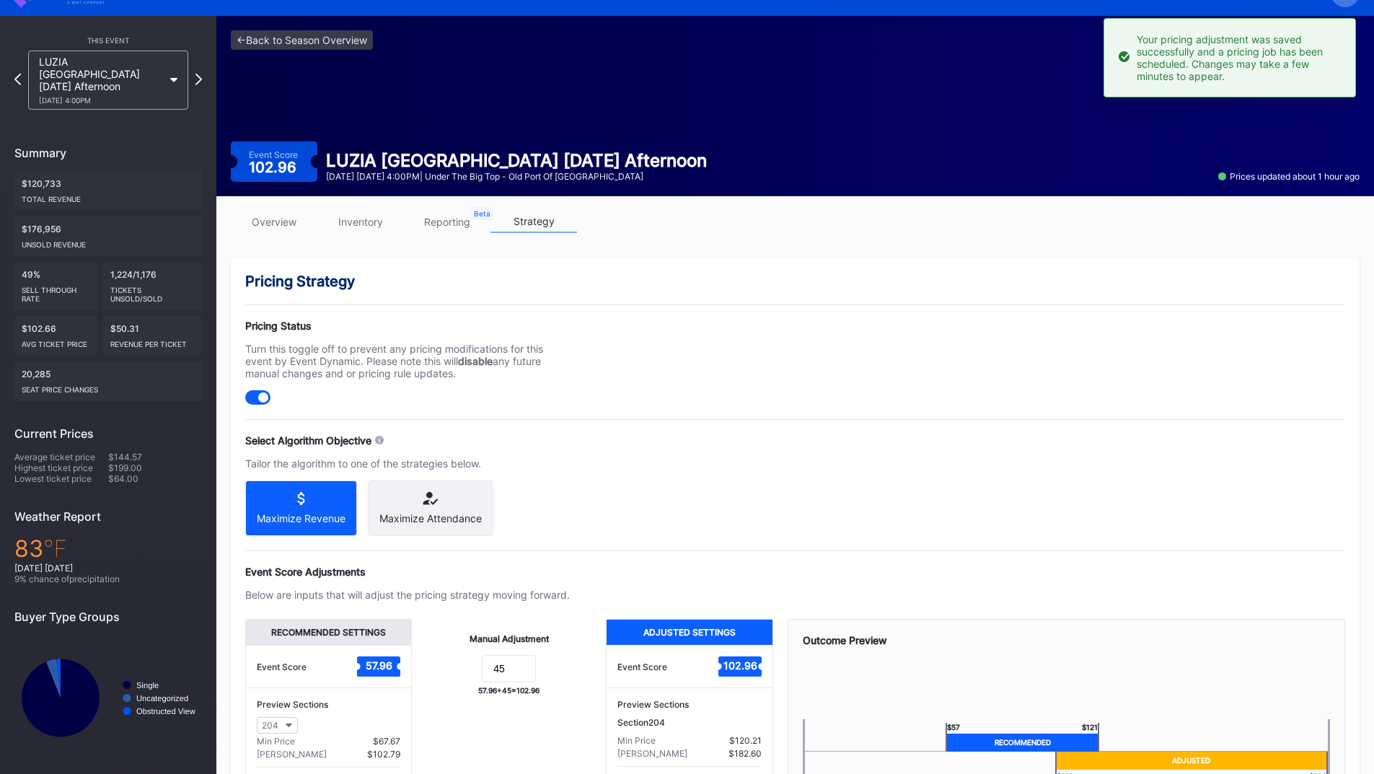
scroll to position [0, 0]
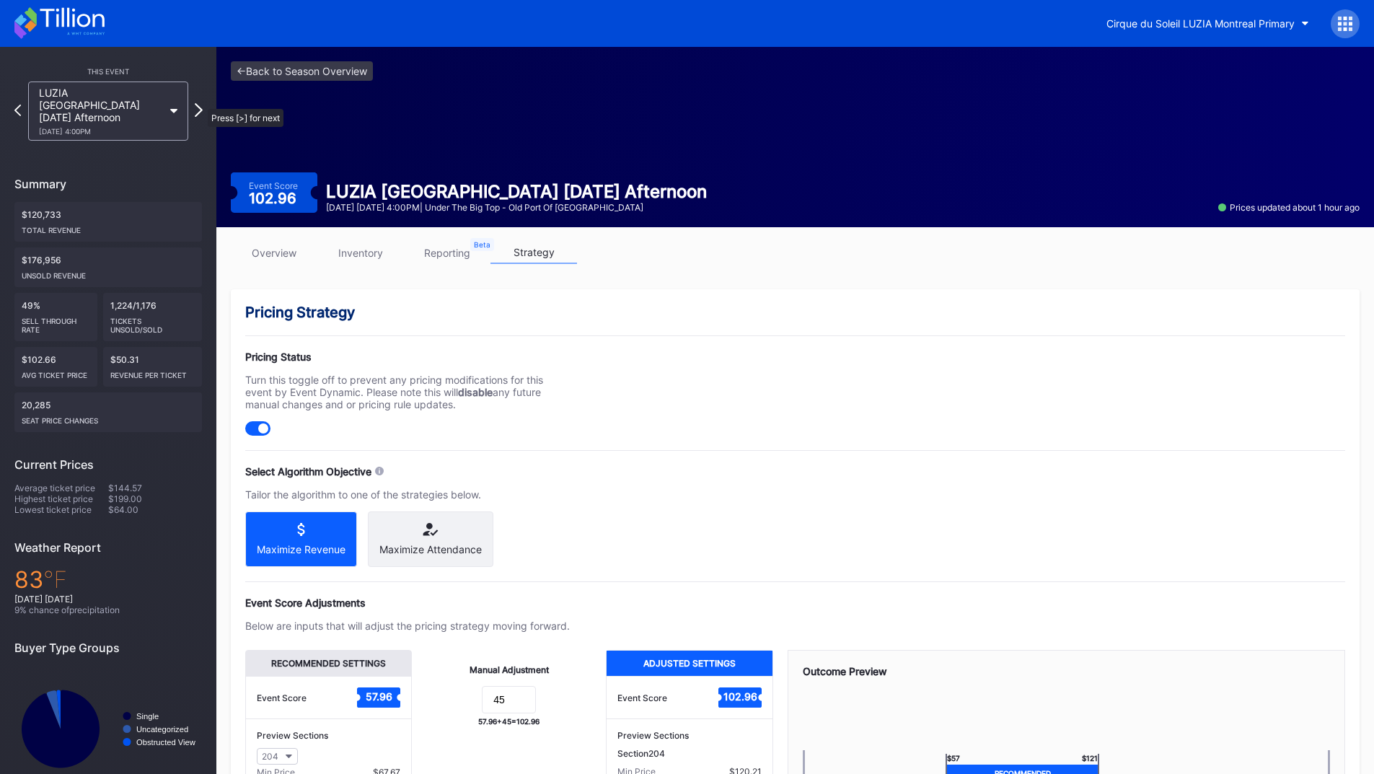
click at [201, 103] on icon at bounding box center [199, 110] width 8 height 14
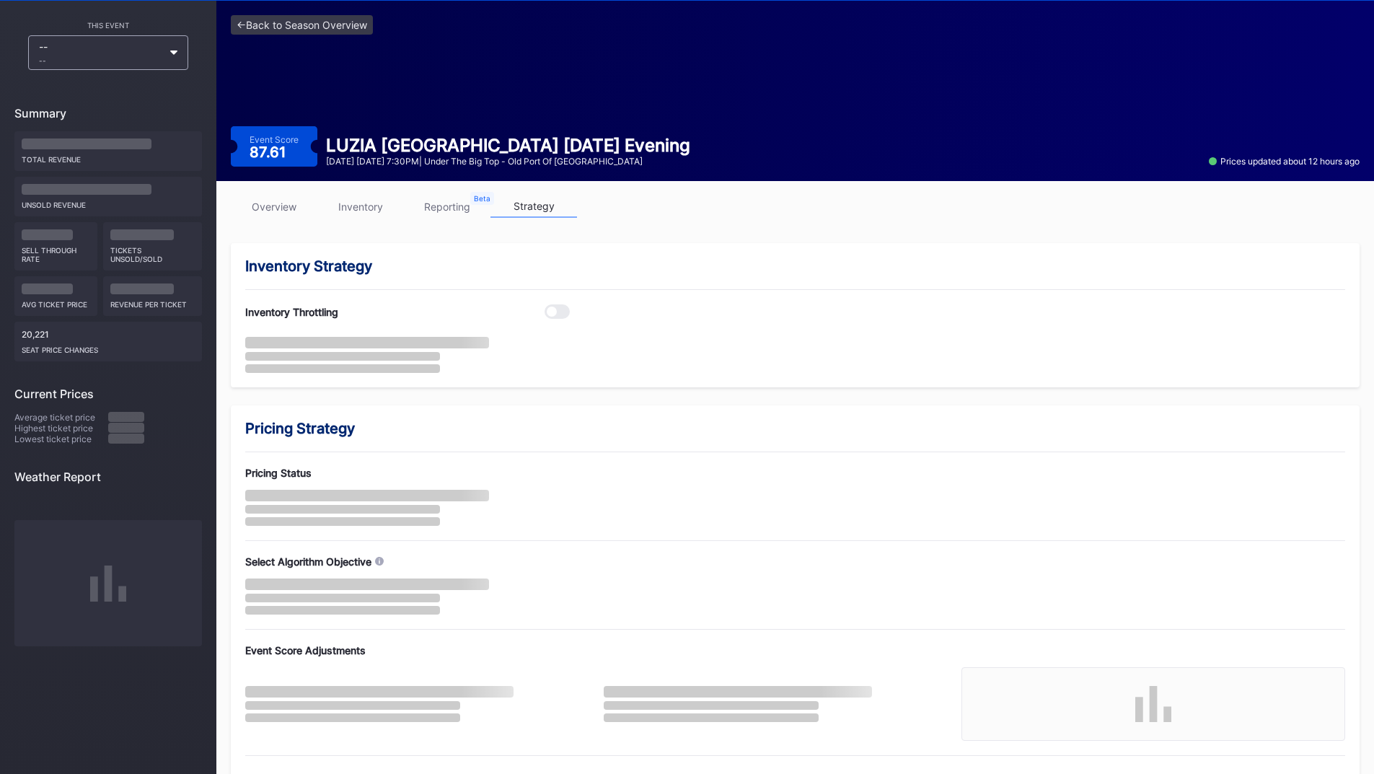
scroll to position [71, 0]
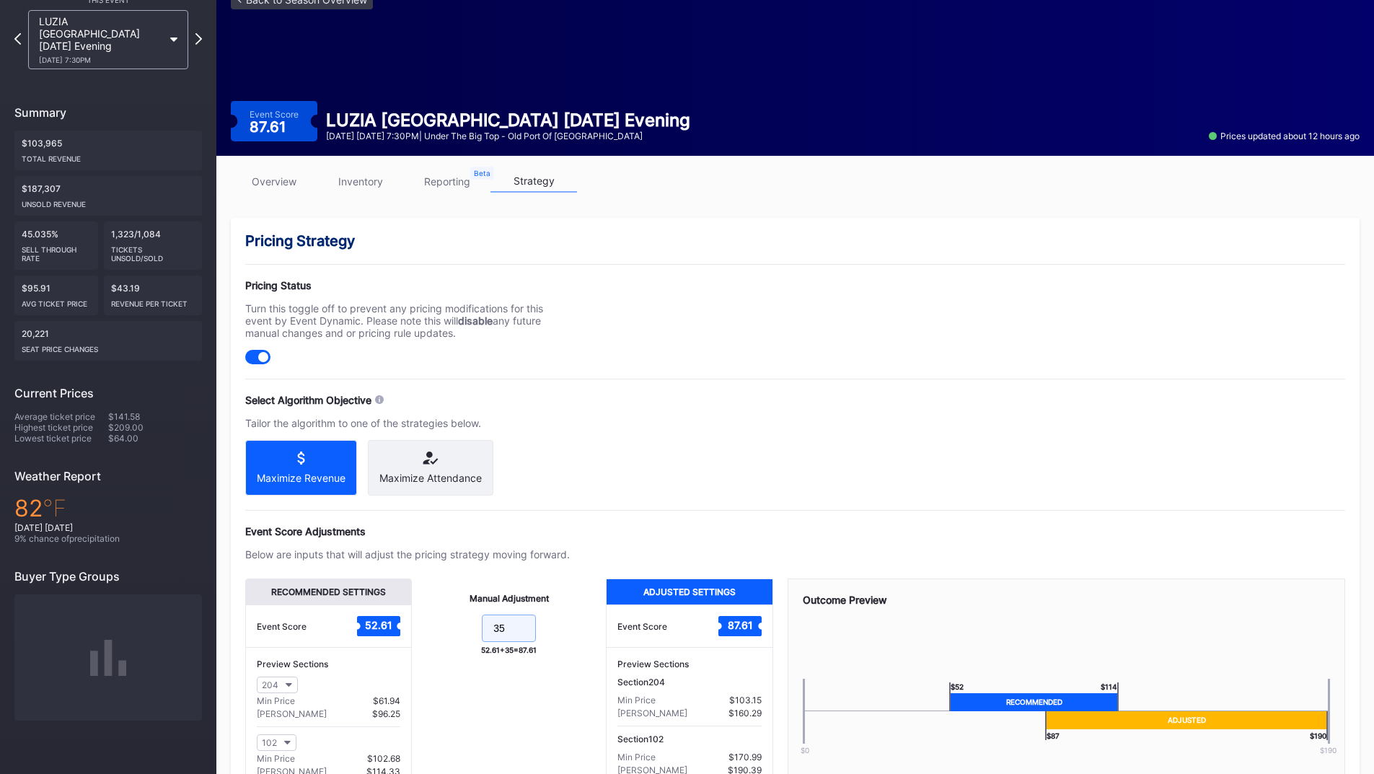
drag, startPoint x: 516, startPoint y: 649, endPoint x: 468, endPoint y: 647, distance: 47.6
click at [468, 646] on form "35" at bounding box center [508, 630] width 165 height 31
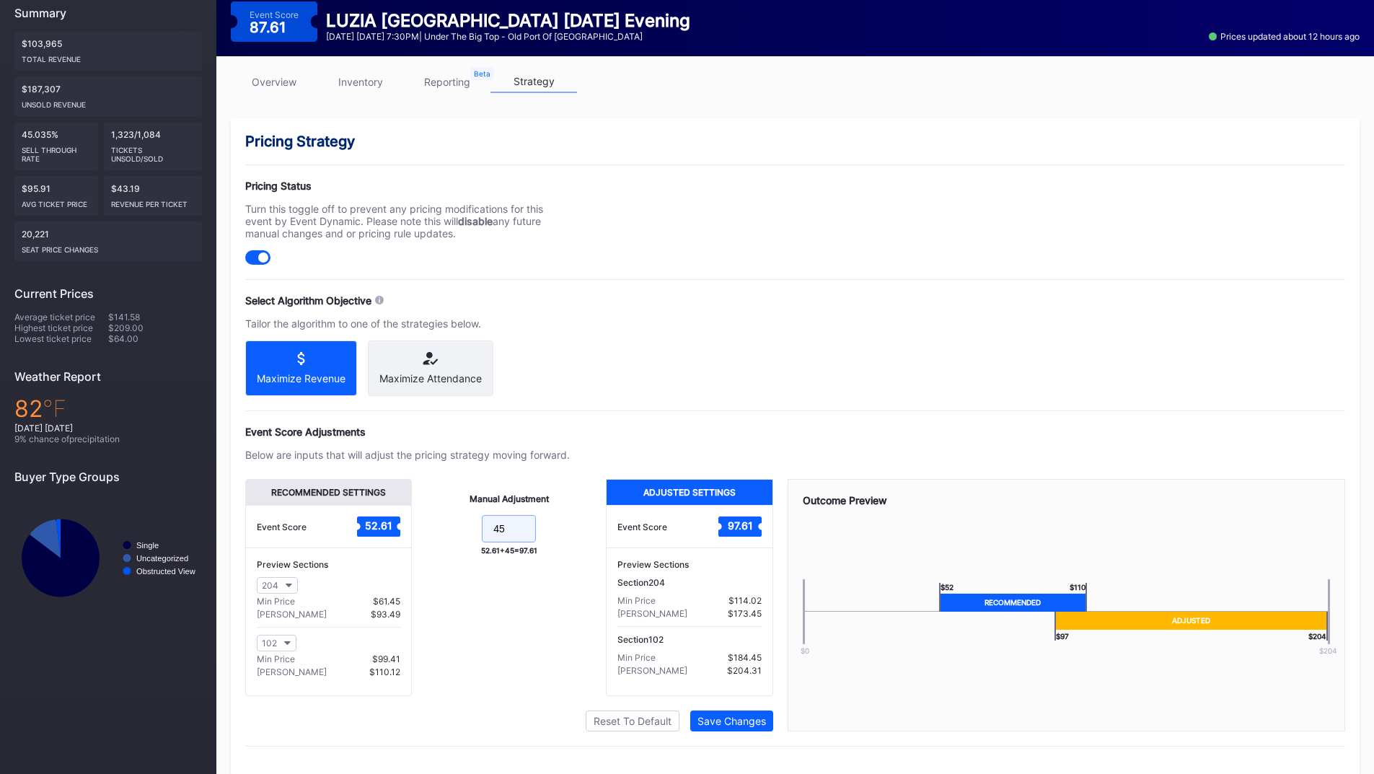
scroll to position [199, 0]
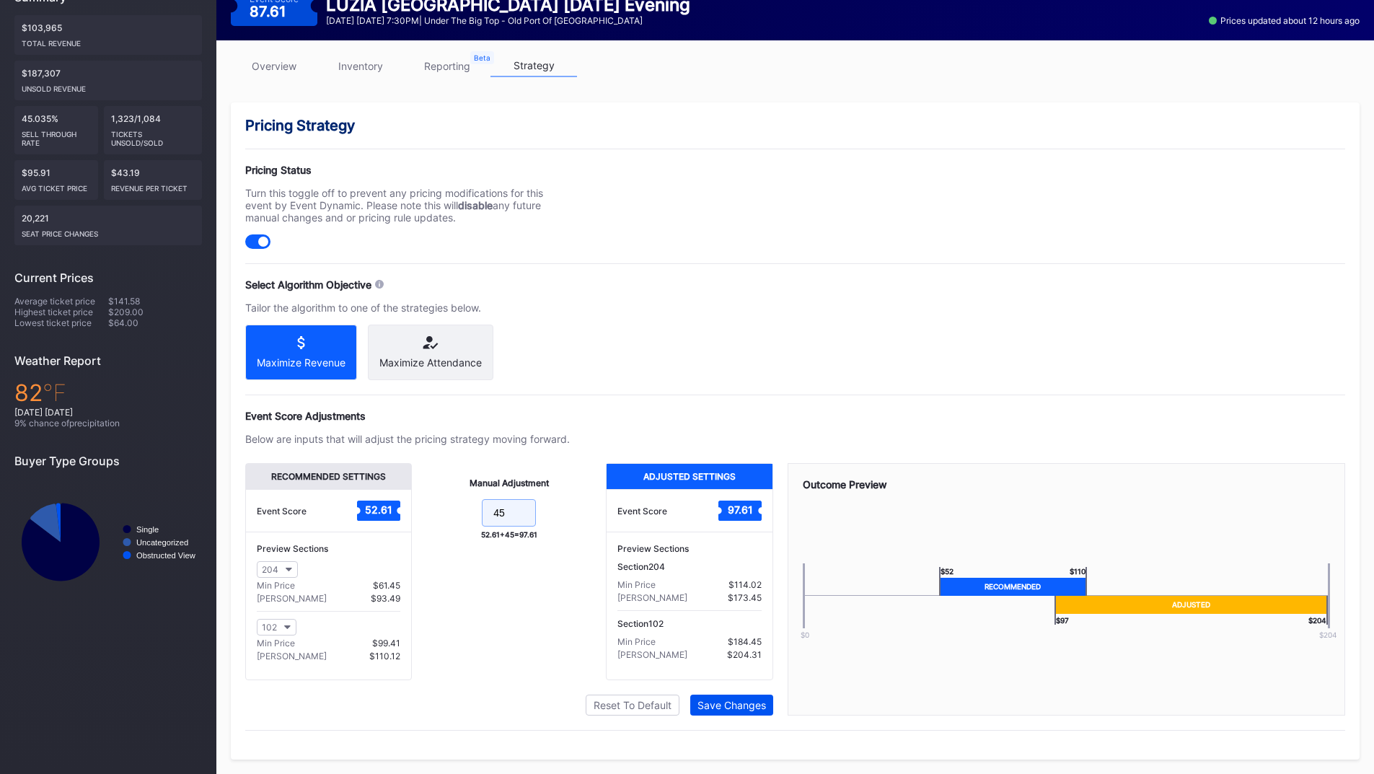
type input "45"
click at [759, 701] on div "Save Changes" at bounding box center [732, 705] width 69 height 12
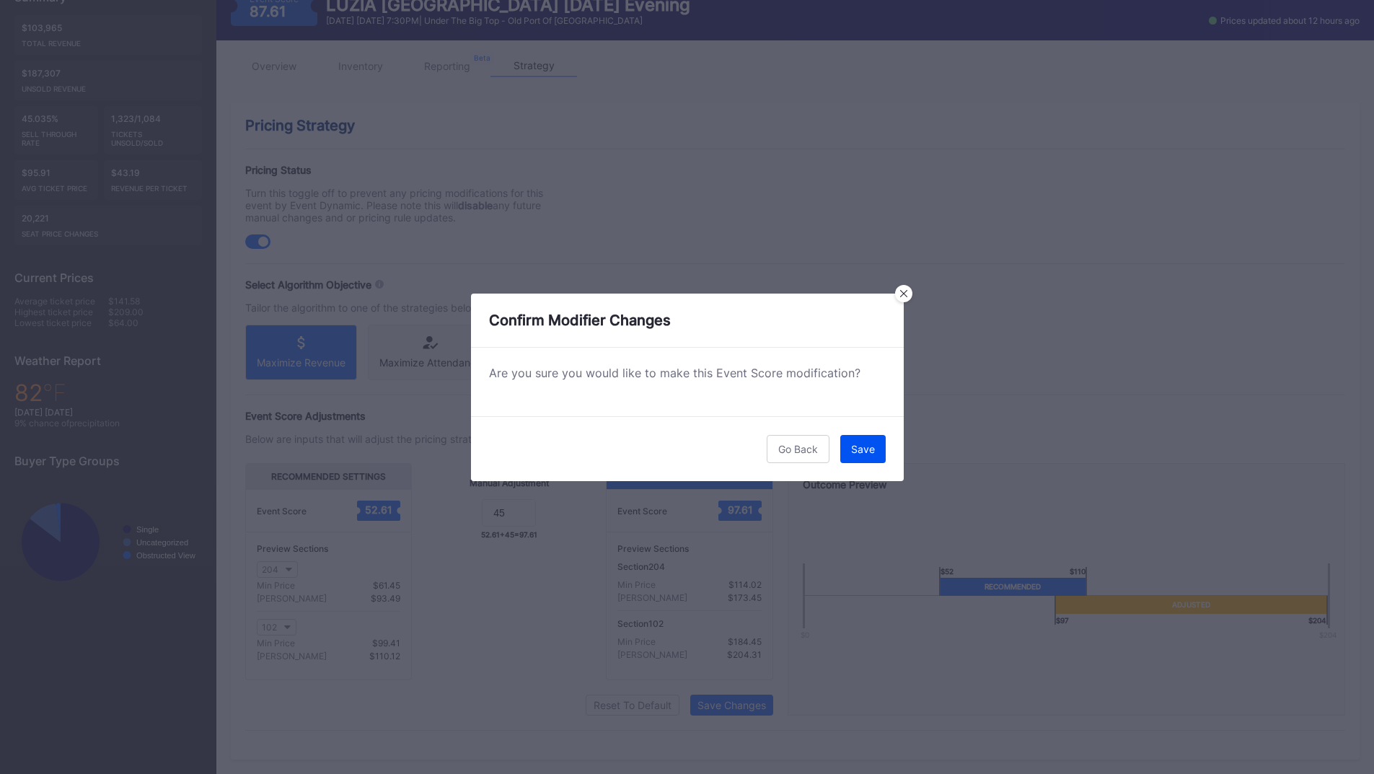
click at [858, 439] on button "Save" at bounding box center [862, 449] width 45 height 28
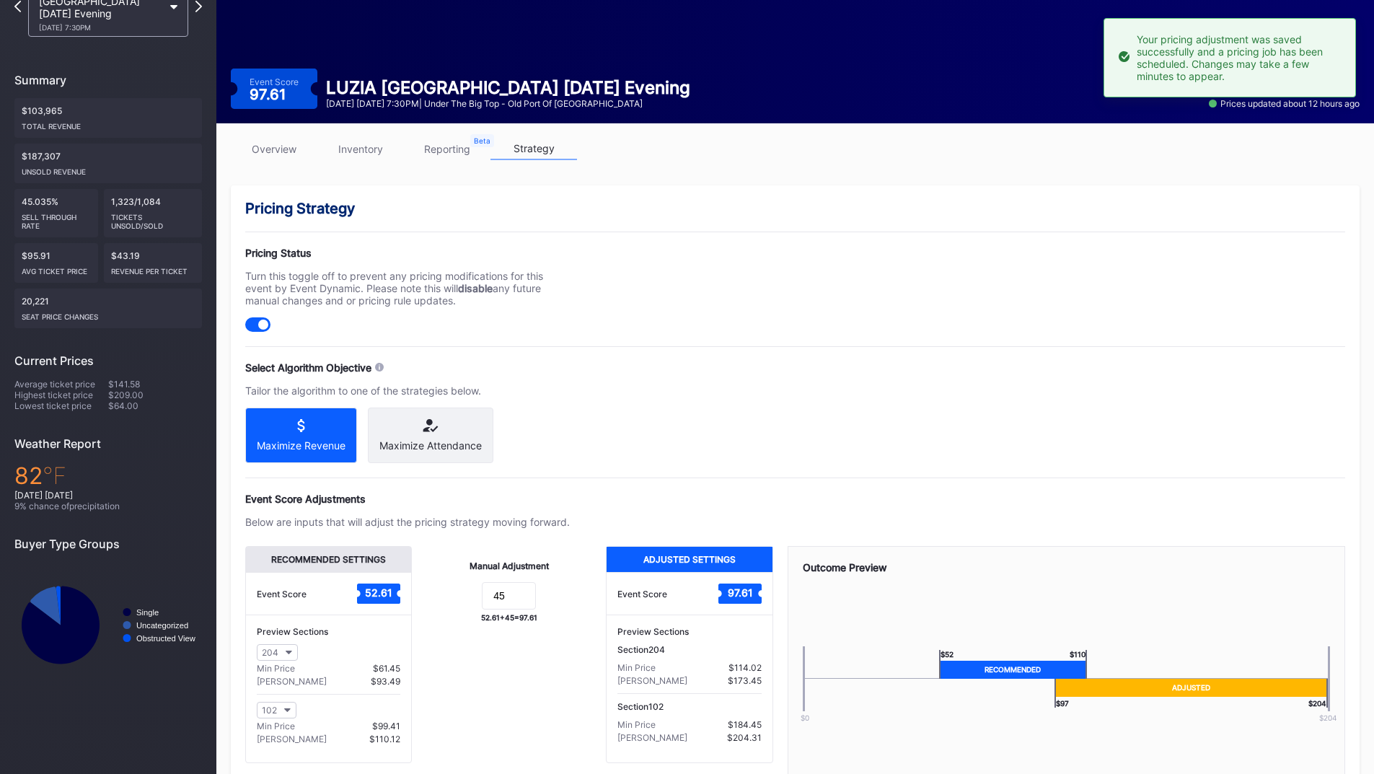
scroll to position [55, 0]
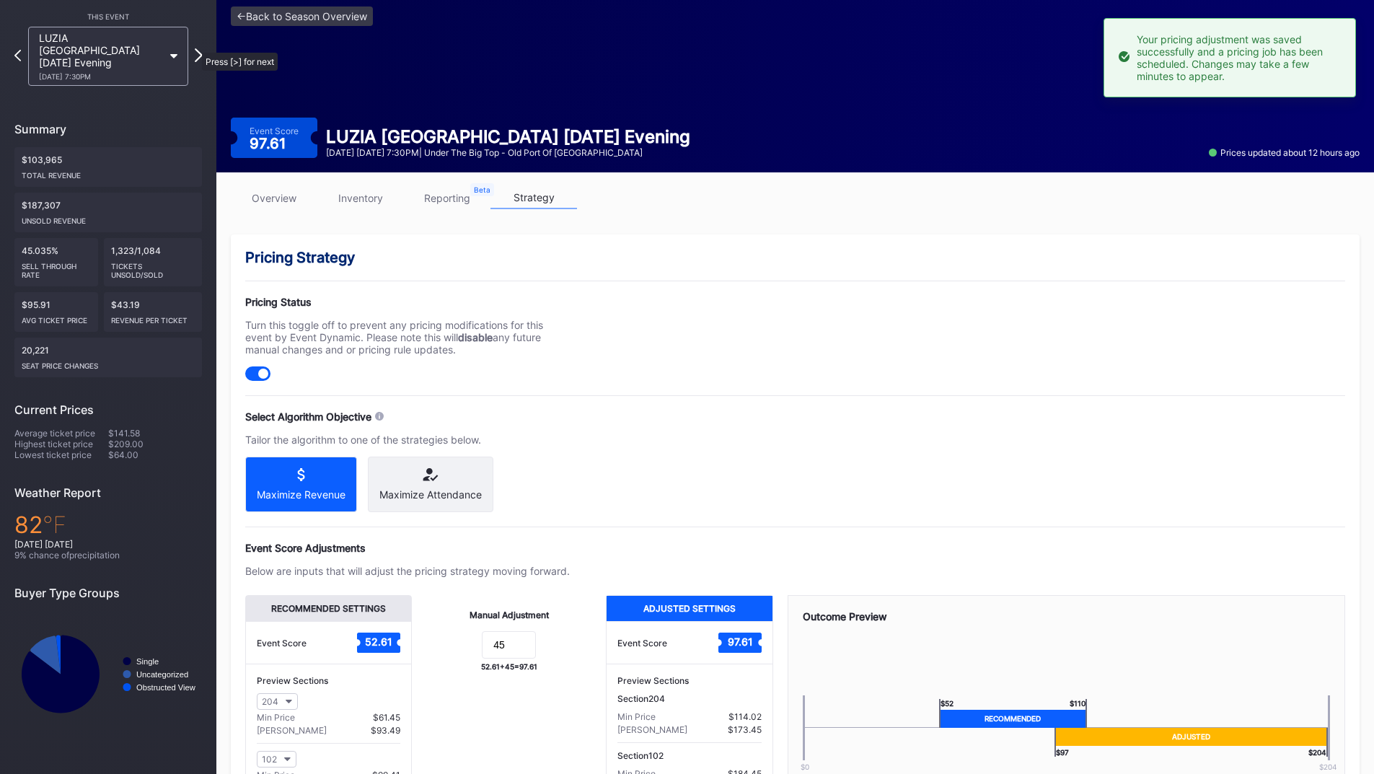
click at [195, 48] on icon at bounding box center [199, 55] width 8 height 14
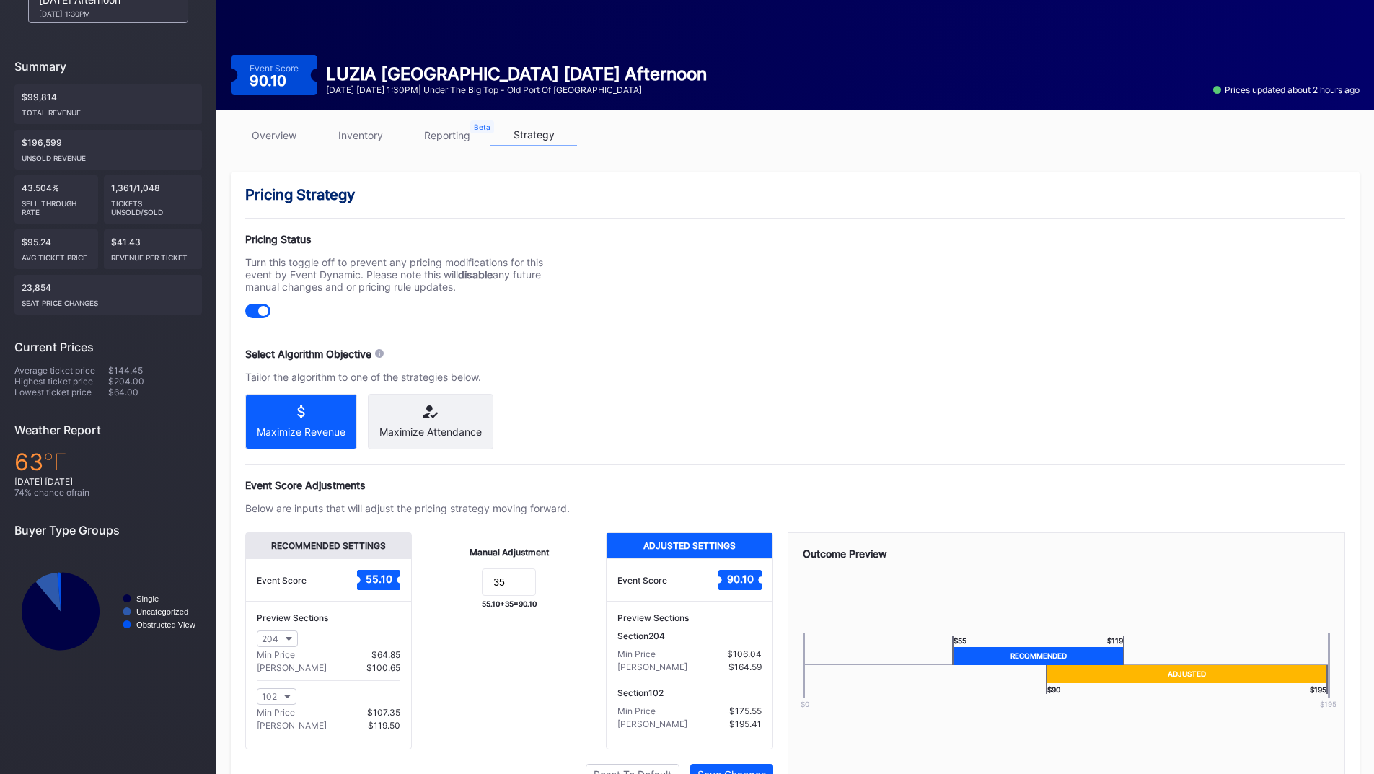
scroll to position [144, 0]
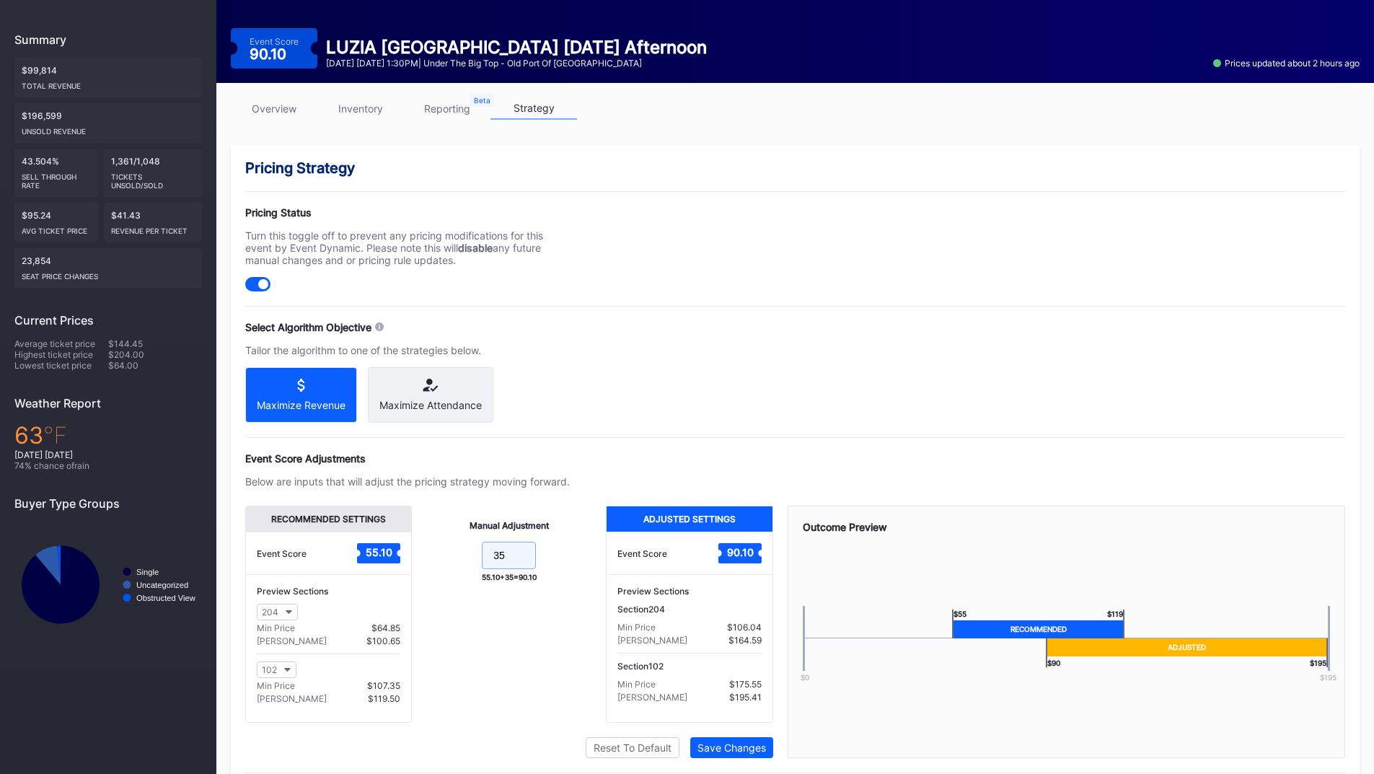
drag, startPoint x: 516, startPoint y: 558, endPoint x: 599, endPoint y: 387, distance: 190.4
click at [445, 558] on form "35" at bounding box center [508, 557] width 165 height 31
type input "45"
click at [749, 749] on div "Save Changes" at bounding box center [732, 748] width 69 height 12
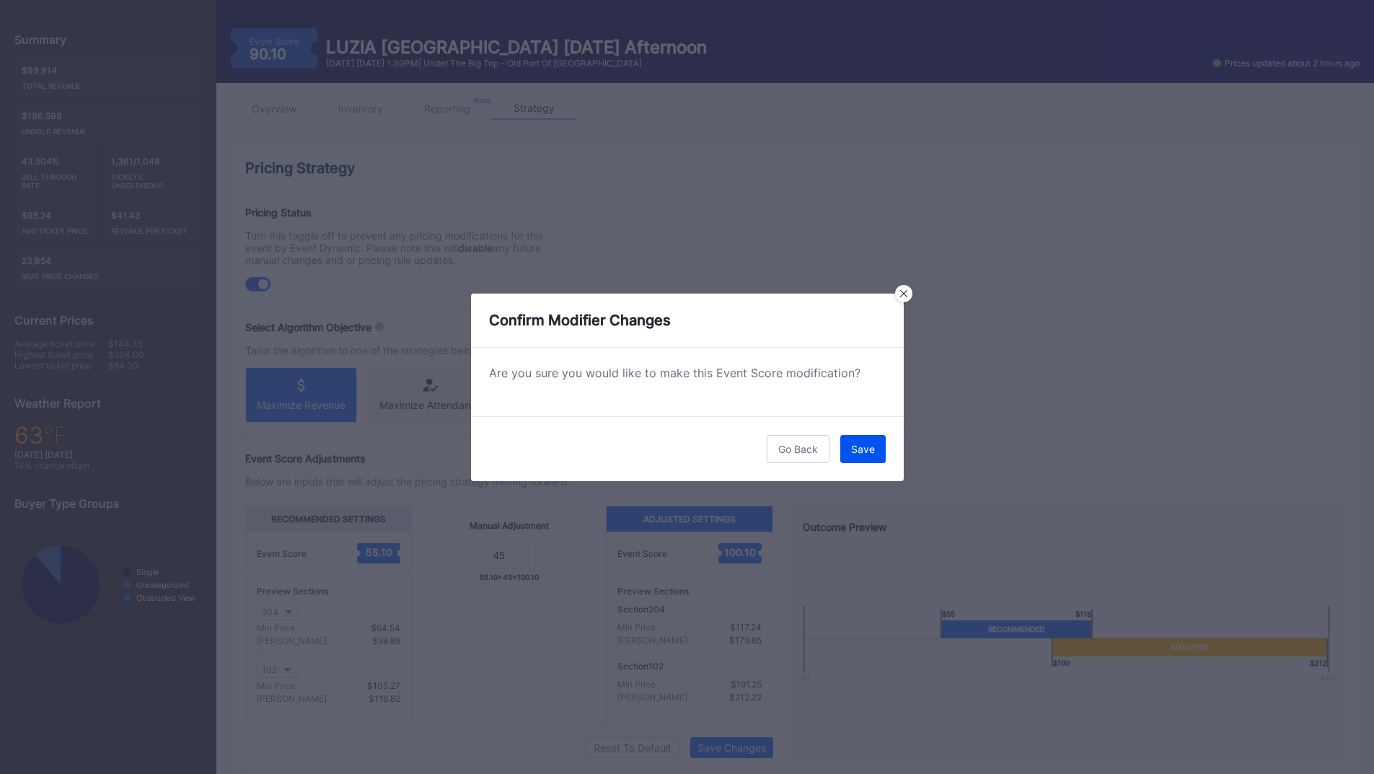
click at [878, 454] on button "Save" at bounding box center [862, 449] width 45 height 28
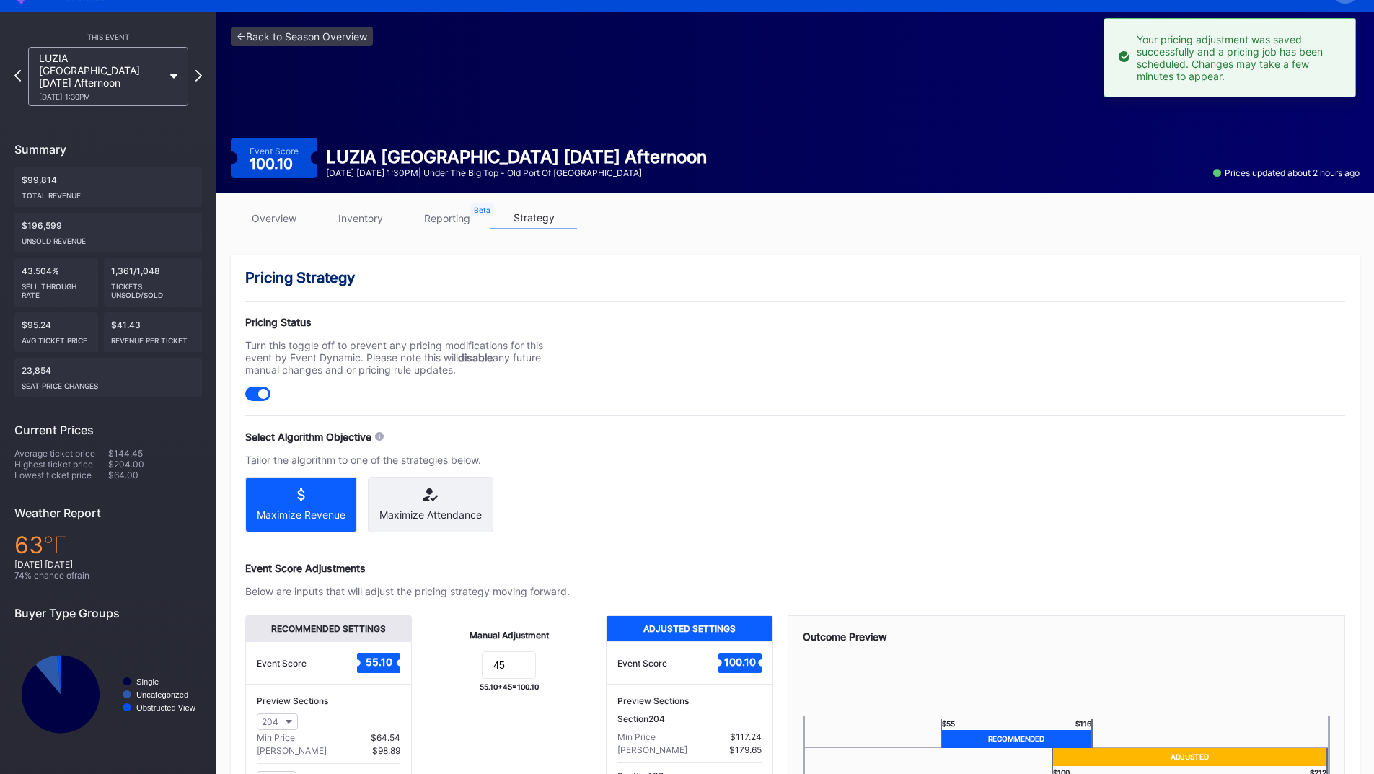
scroll to position [0, 0]
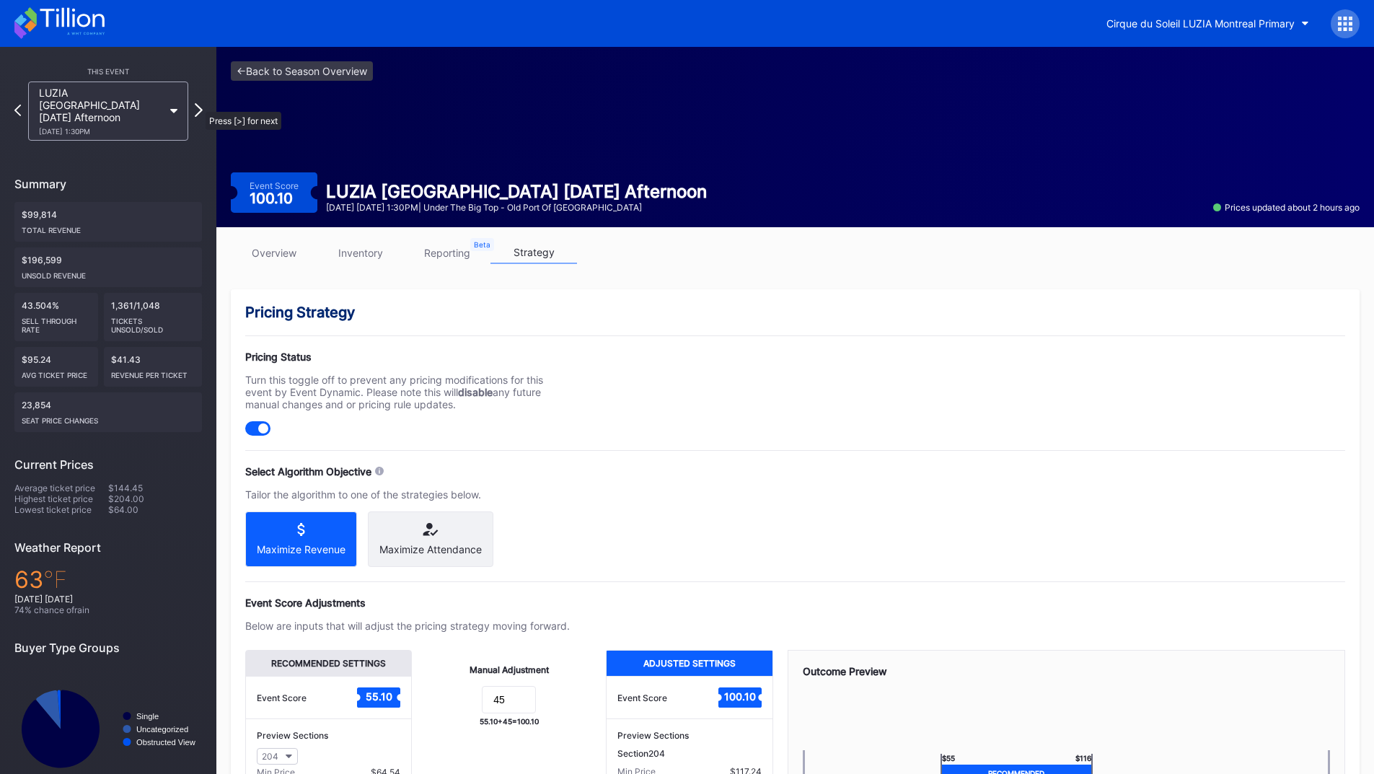
click at [198, 105] on icon at bounding box center [199, 110] width 8 height 14
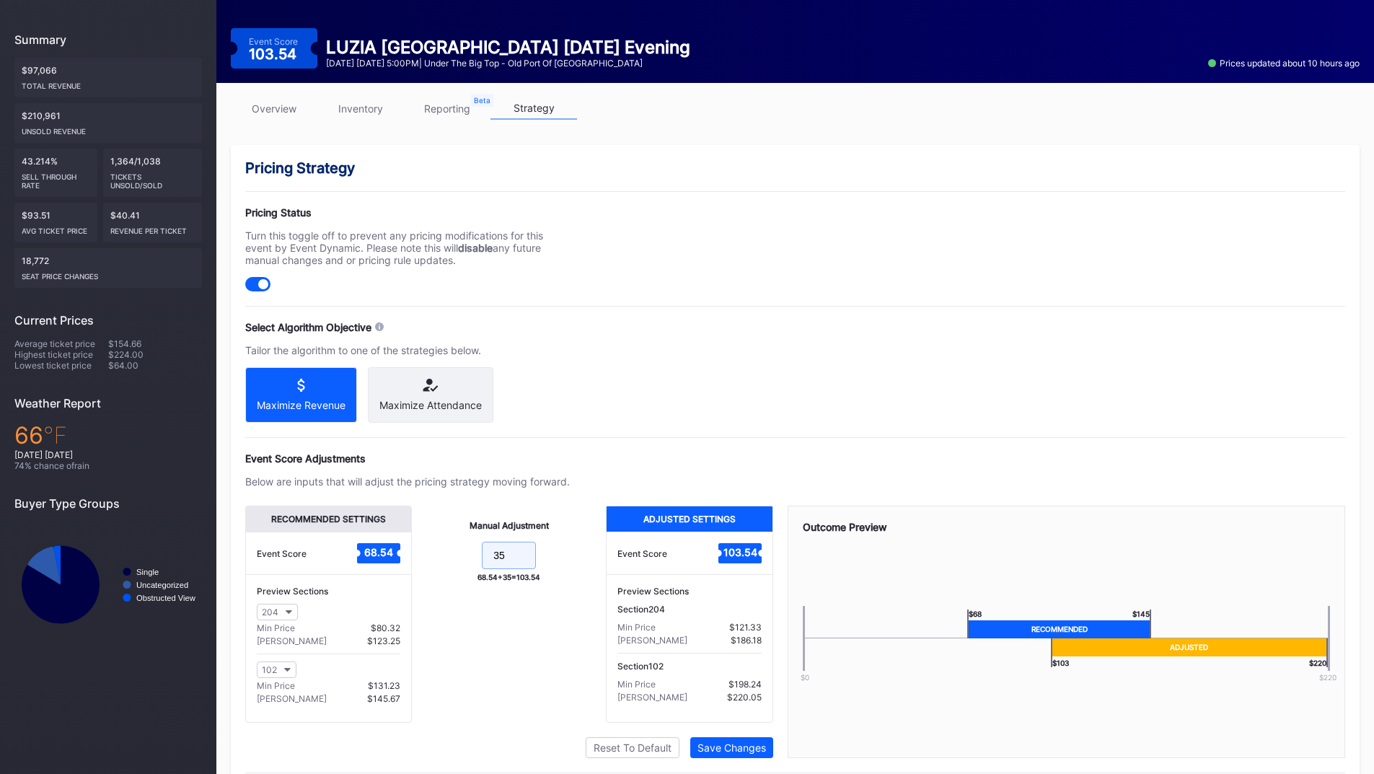
click at [460, 568] on form "35" at bounding box center [508, 557] width 165 height 31
type input "45"
click at [758, 749] on div "Save Changes" at bounding box center [732, 748] width 69 height 12
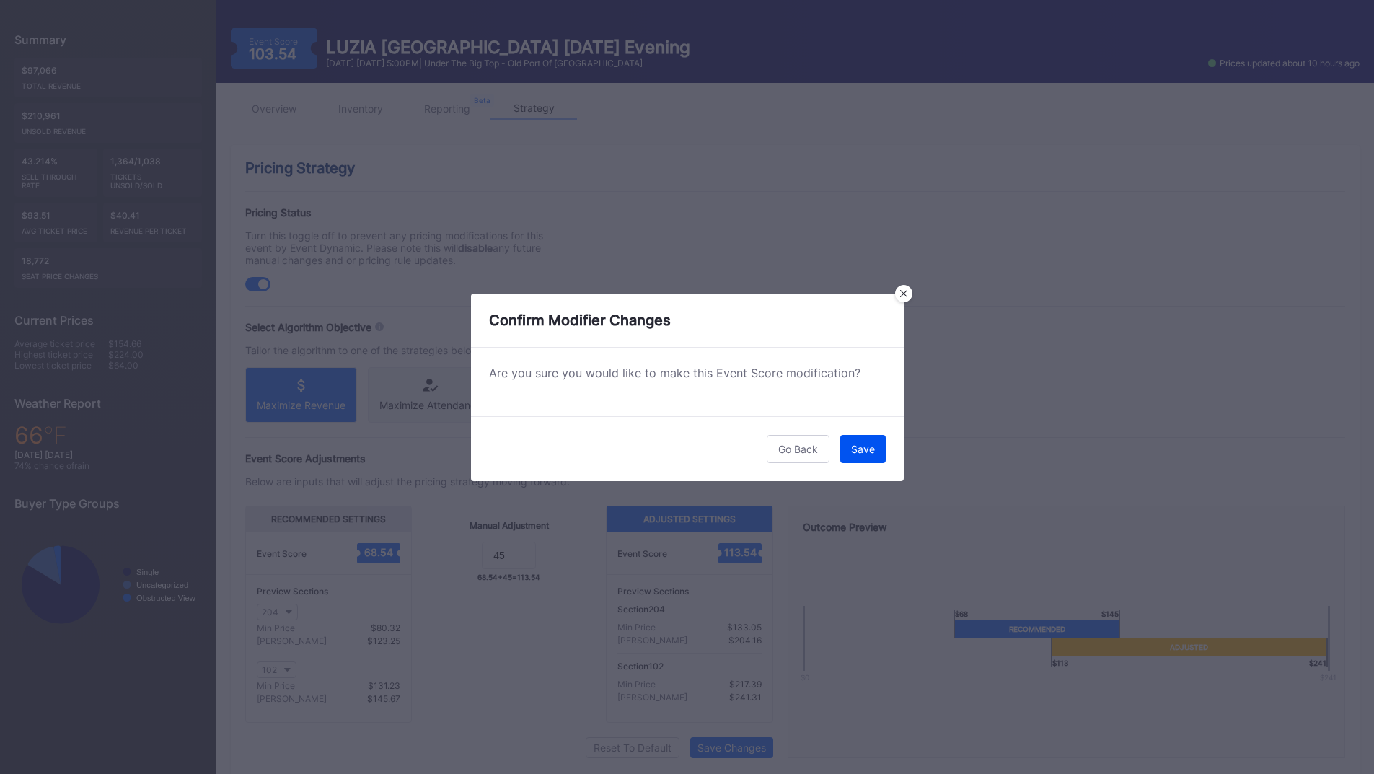
click at [858, 457] on button "Save" at bounding box center [862, 449] width 45 height 28
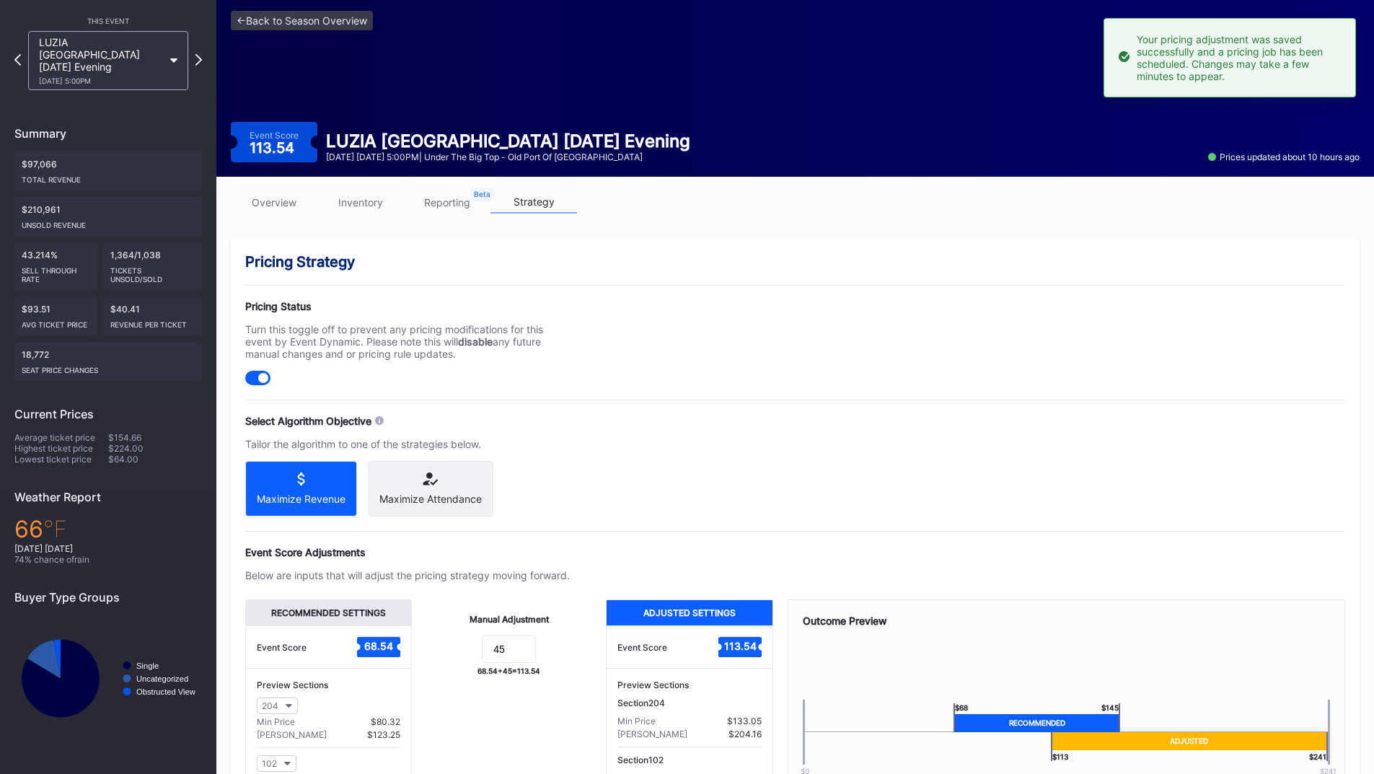
scroll to position [0, 0]
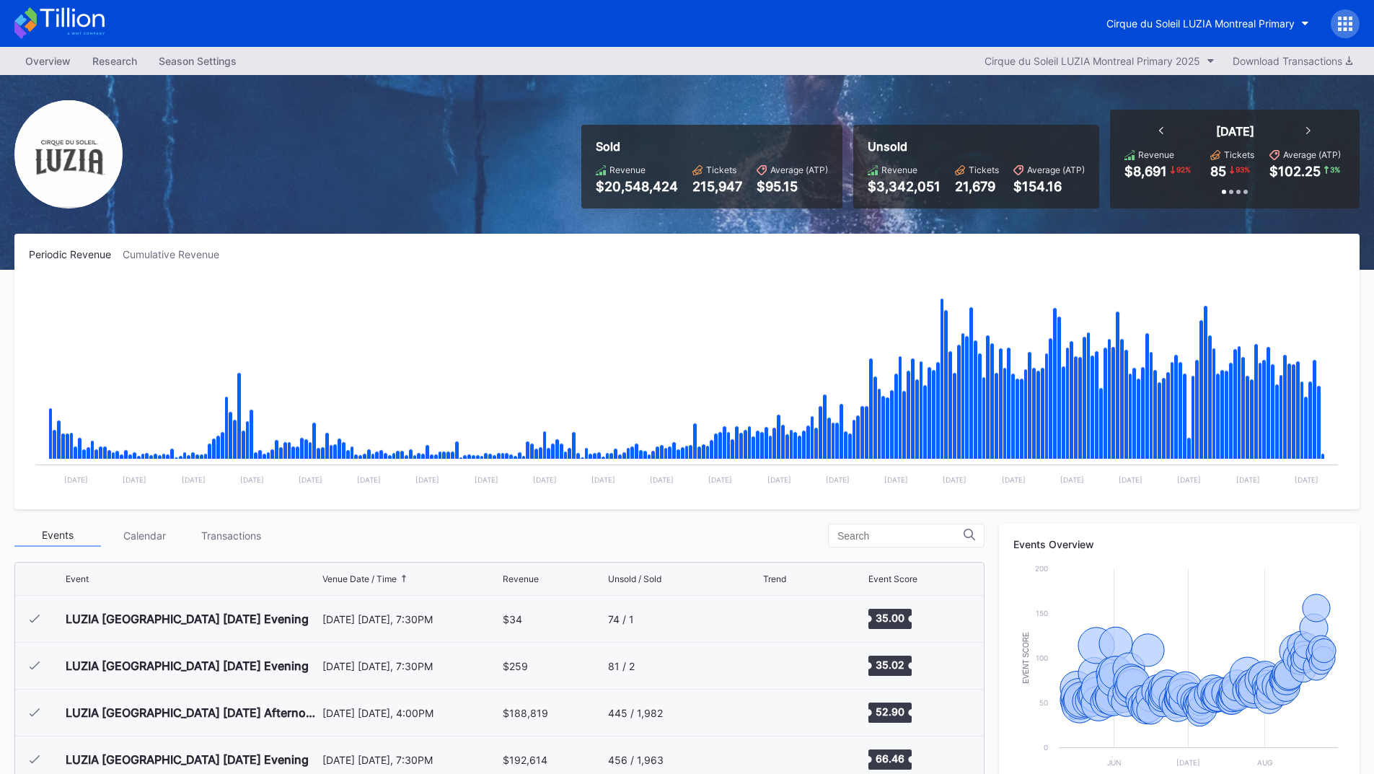
scroll to position [5299, 0]
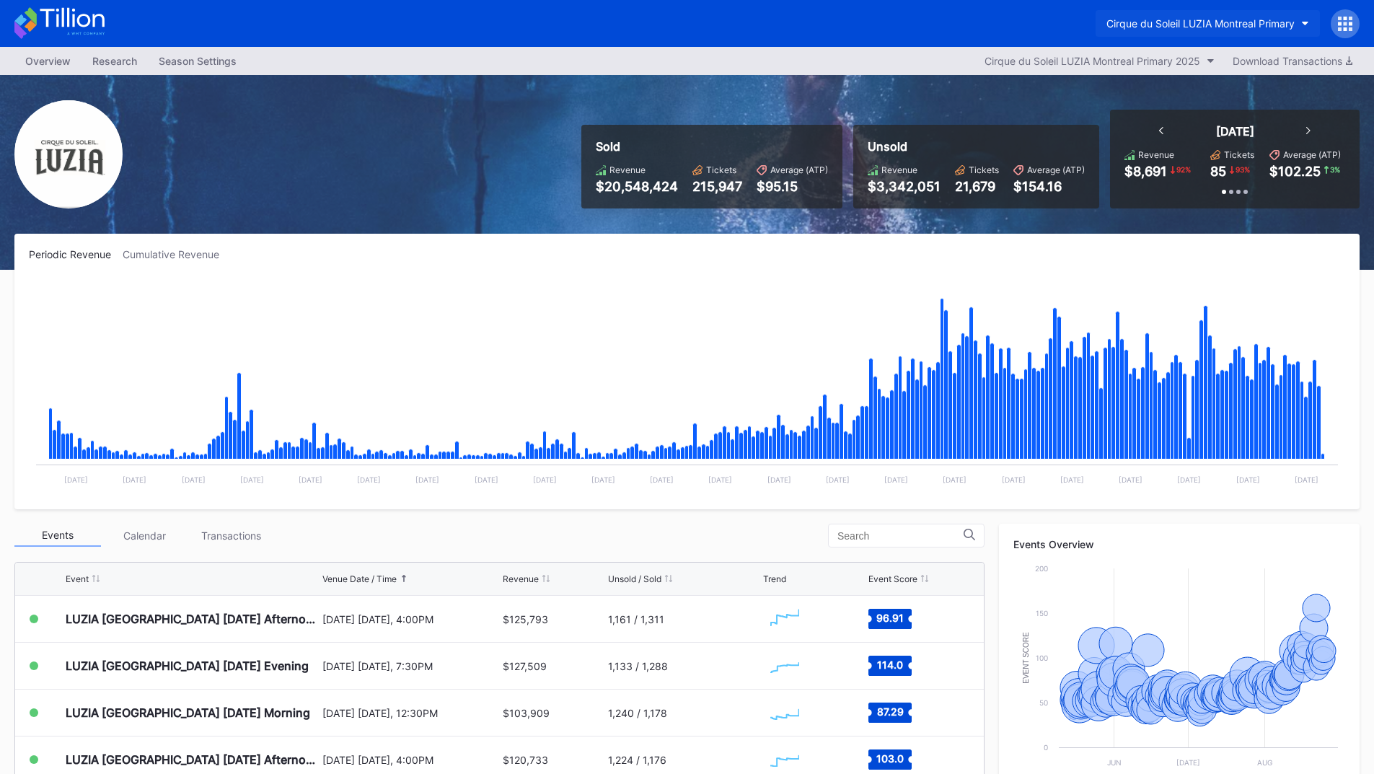
click at [1231, 19] on div "Cirque du Soleil LUZIA Montreal Primary" at bounding box center [1201, 23] width 188 height 12
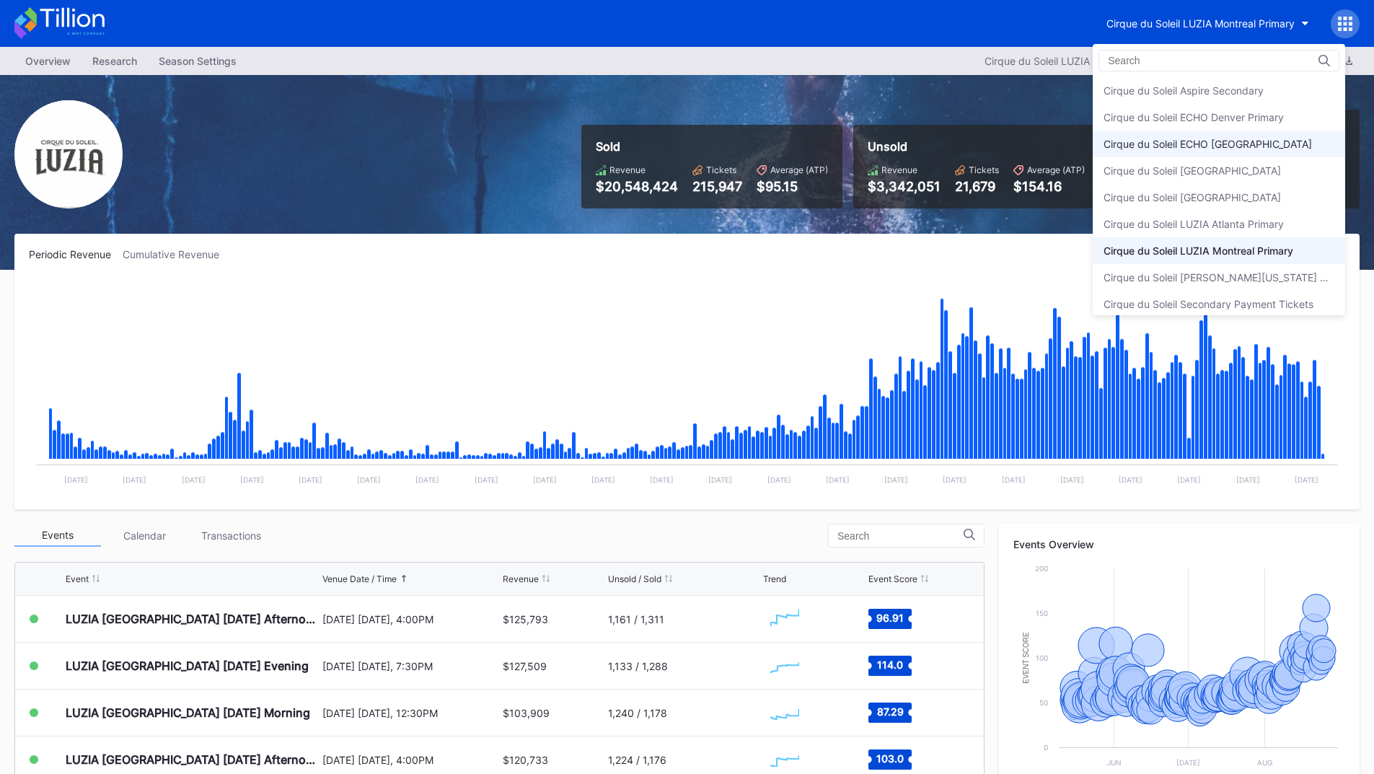
scroll to position [8, 0]
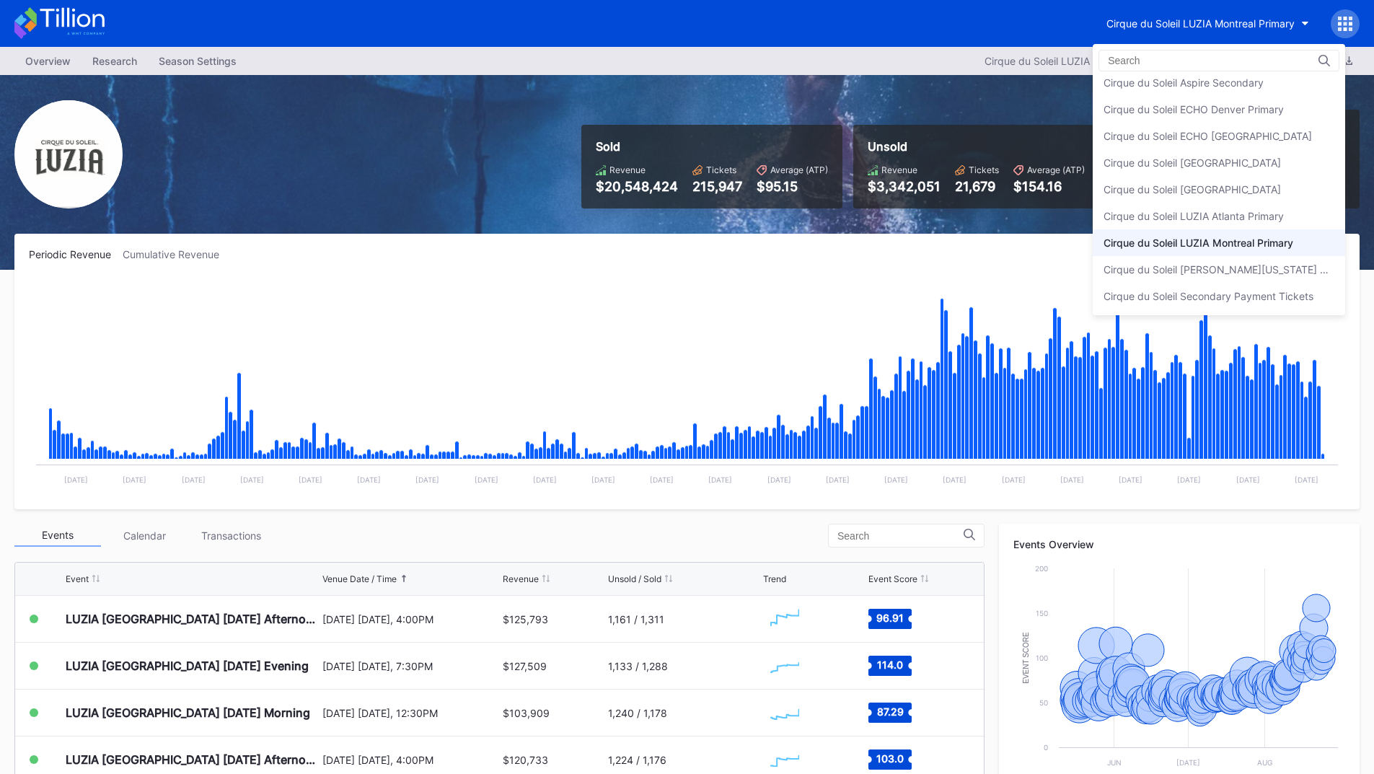
click at [1181, 63] on input at bounding box center [1171, 61] width 126 height 12
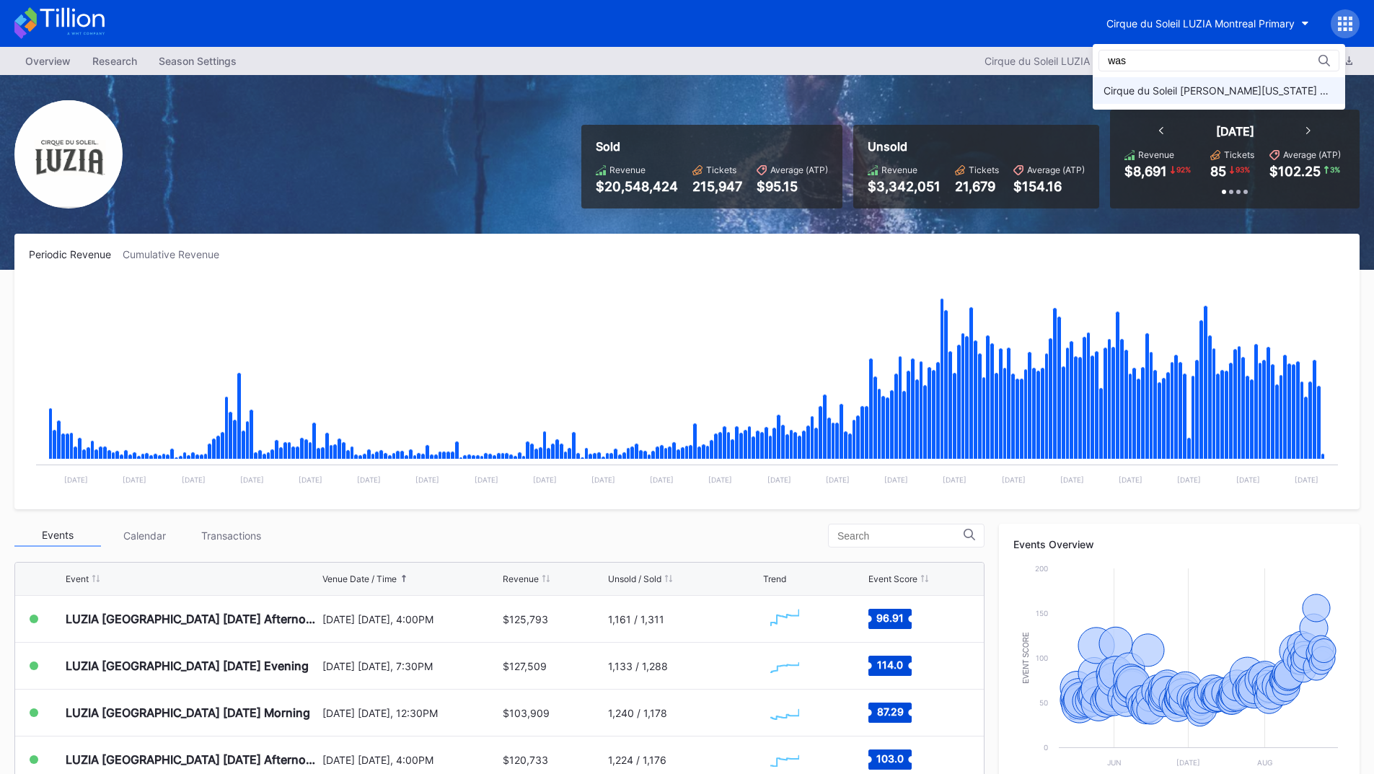
type input "was"
click at [1156, 86] on div "Cirque du Soleil [PERSON_NAME][US_STATE] Primary" at bounding box center [1219, 90] width 231 height 12
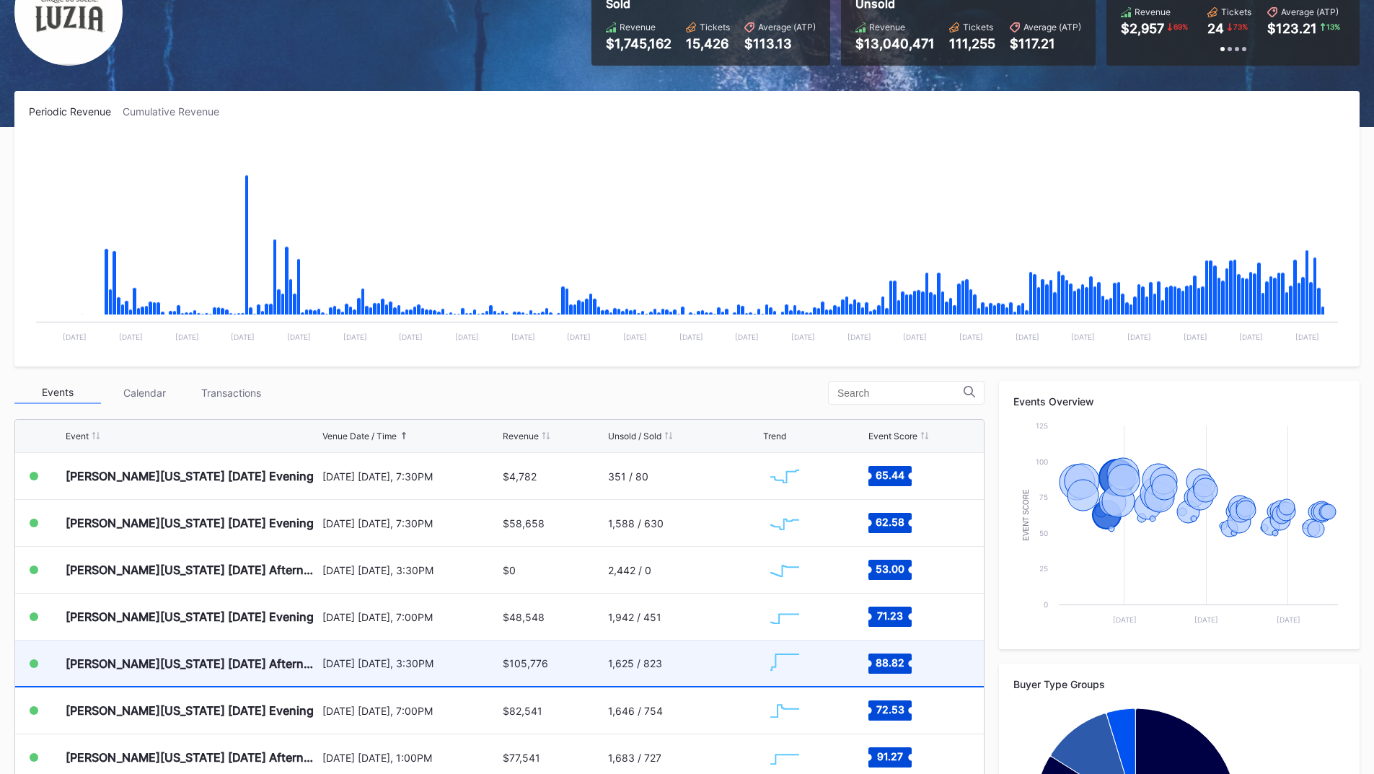
scroll to position [144, 0]
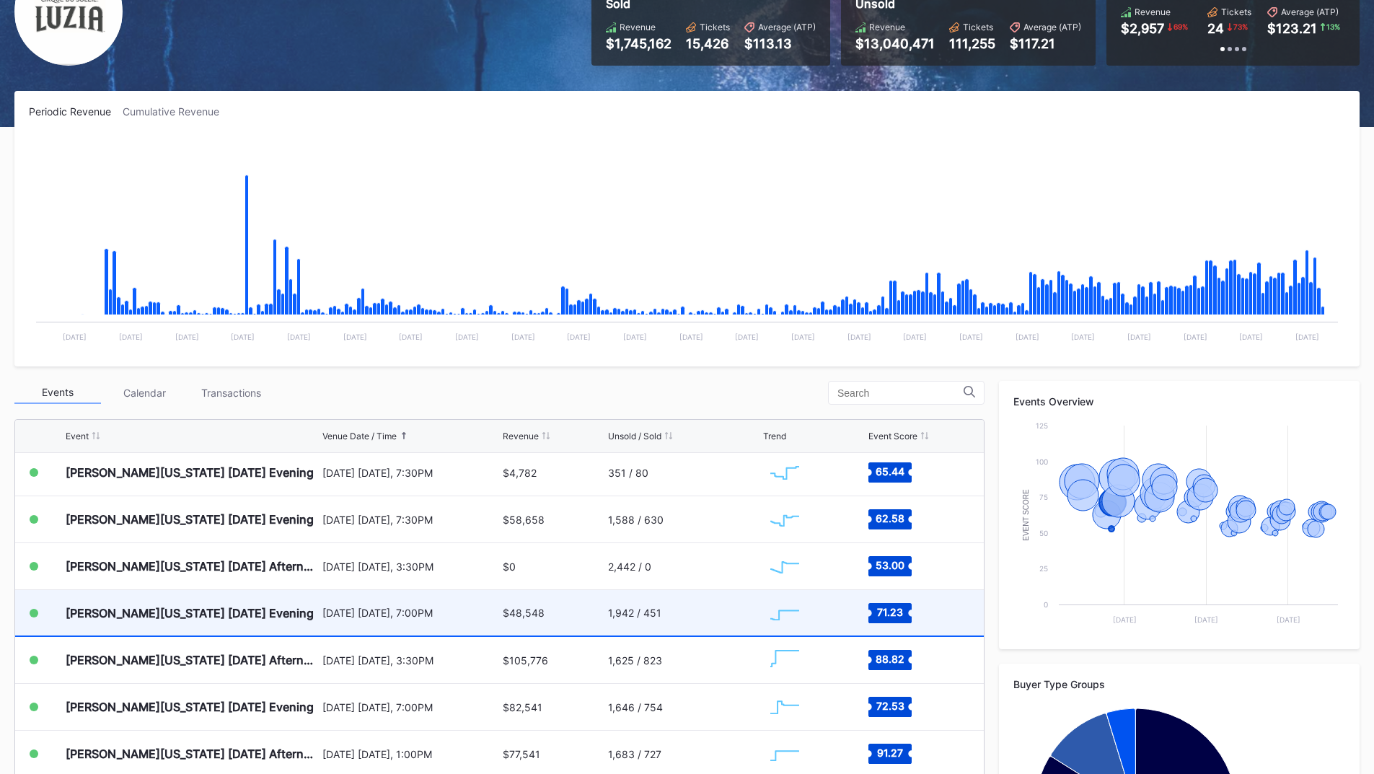
click at [695, 605] on div "1,942 / 451" at bounding box center [684, 612] width 152 height 45
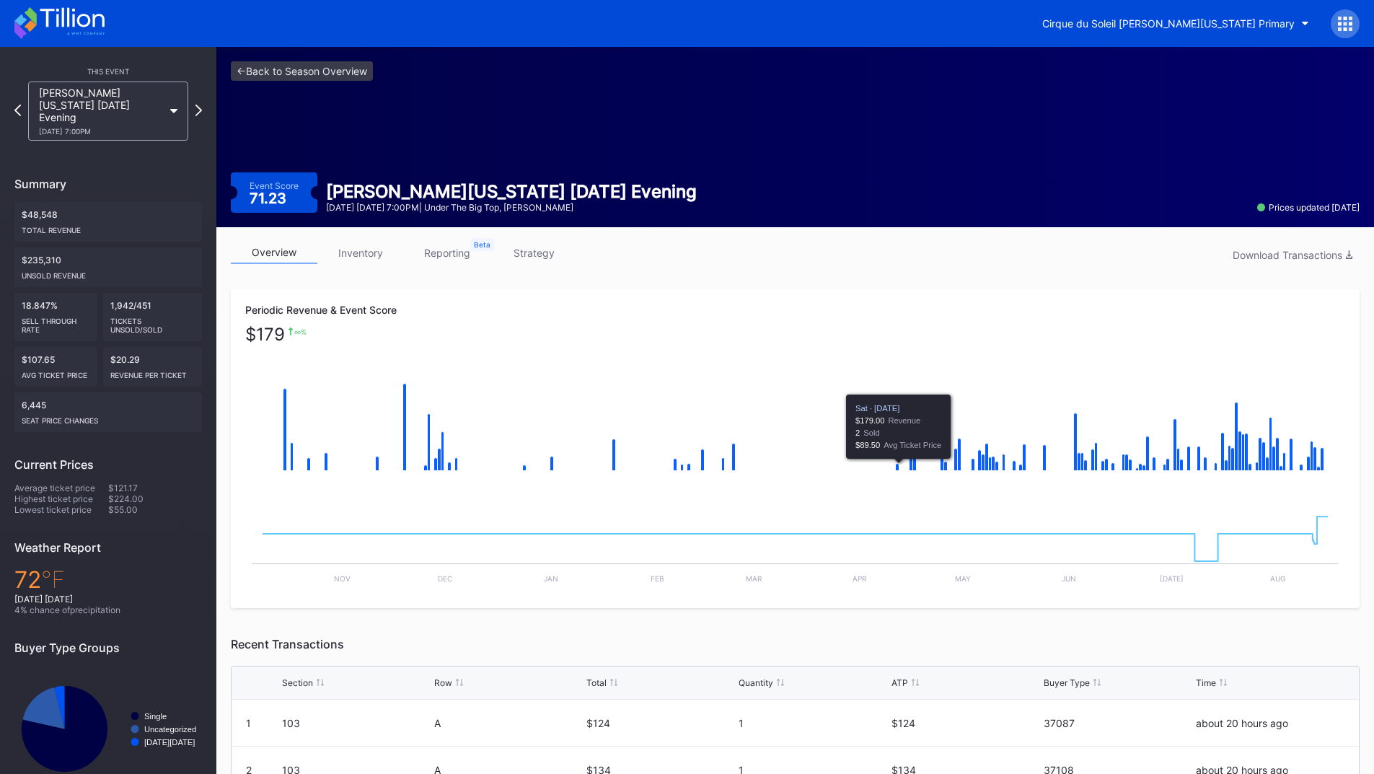
click at [749, 320] on div "Periodic Revenue & Event Score $ 179 ∞ % Created with Highcharts 11.2.0 Chart t…" at bounding box center [795, 448] width 1129 height 319
click at [39, 18] on icon at bounding box center [59, 23] width 90 height 32
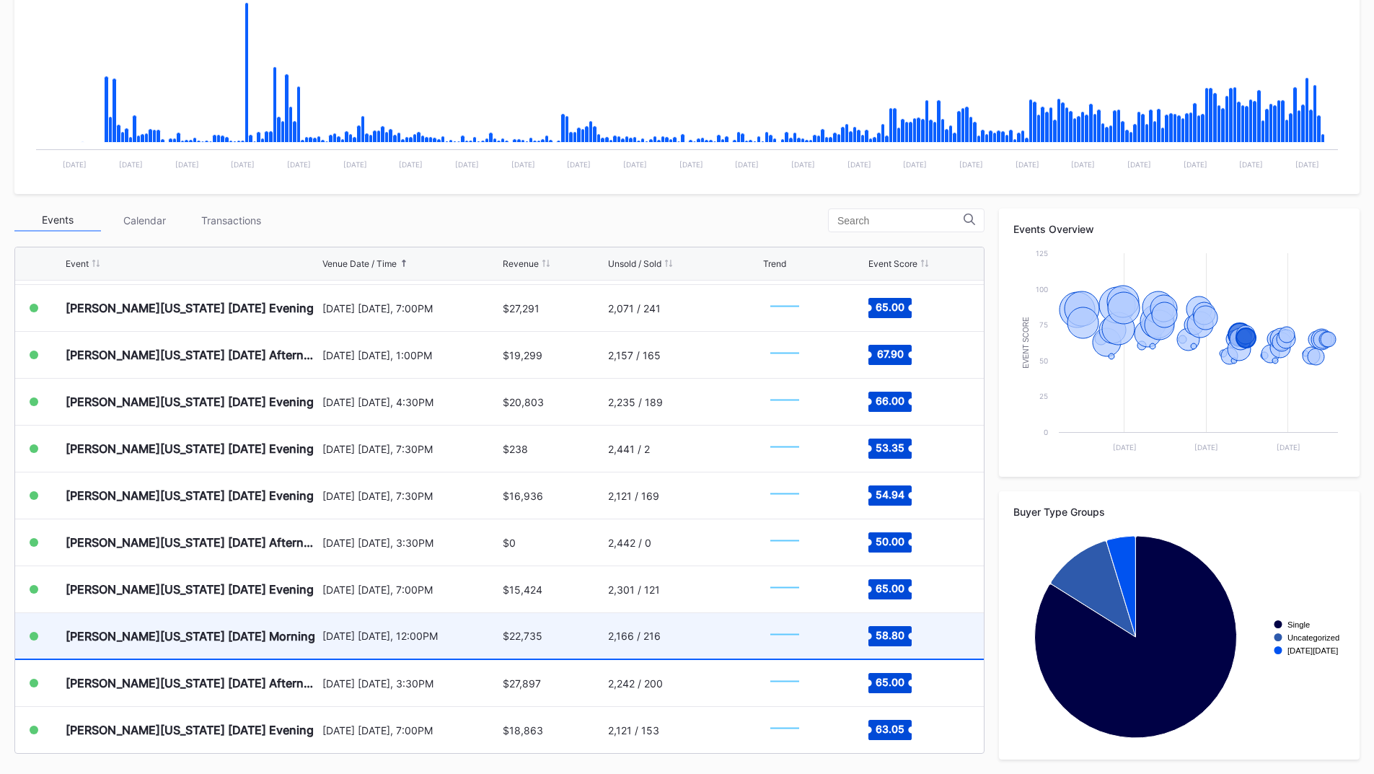
scroll to position [1731, 0]
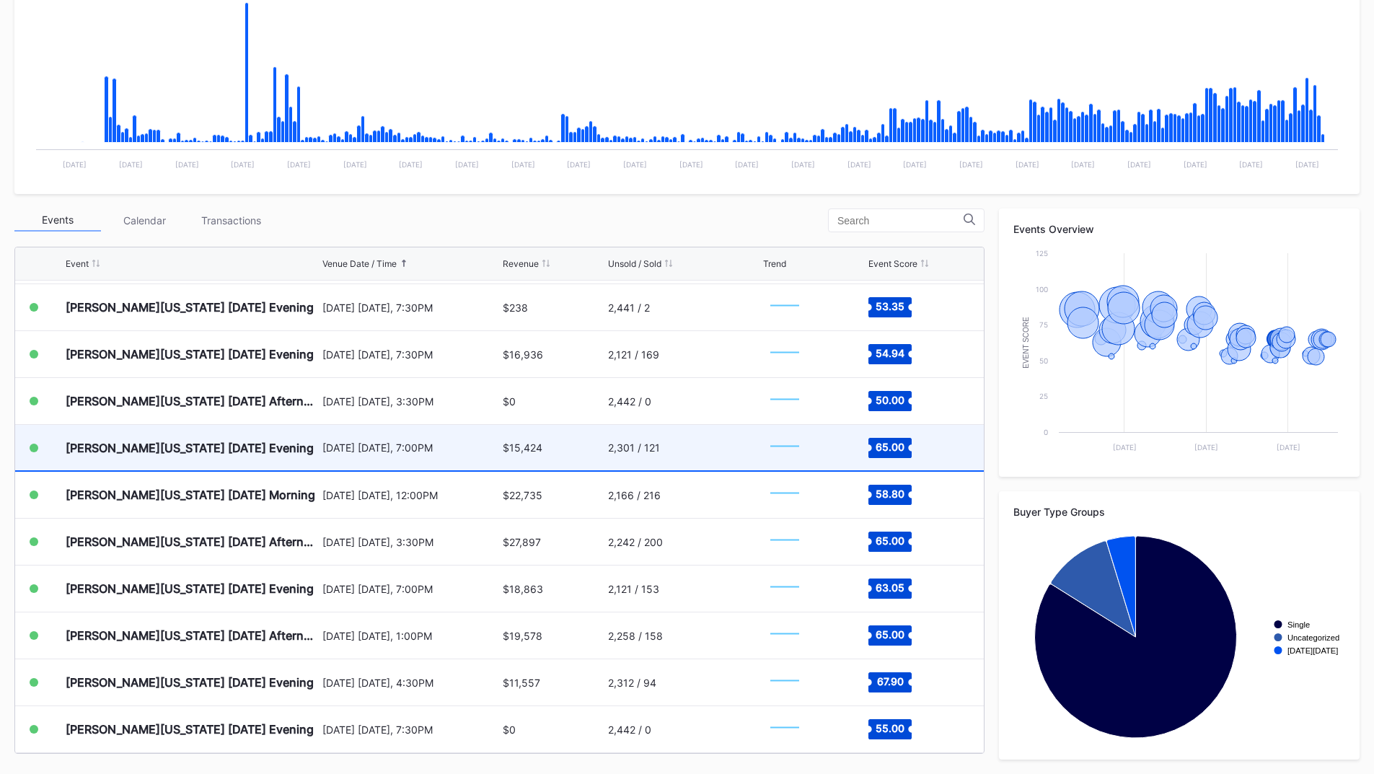
click at [694, 456] on div "2,301 / 121" at bounding box center [684, 447] width 152 height 45
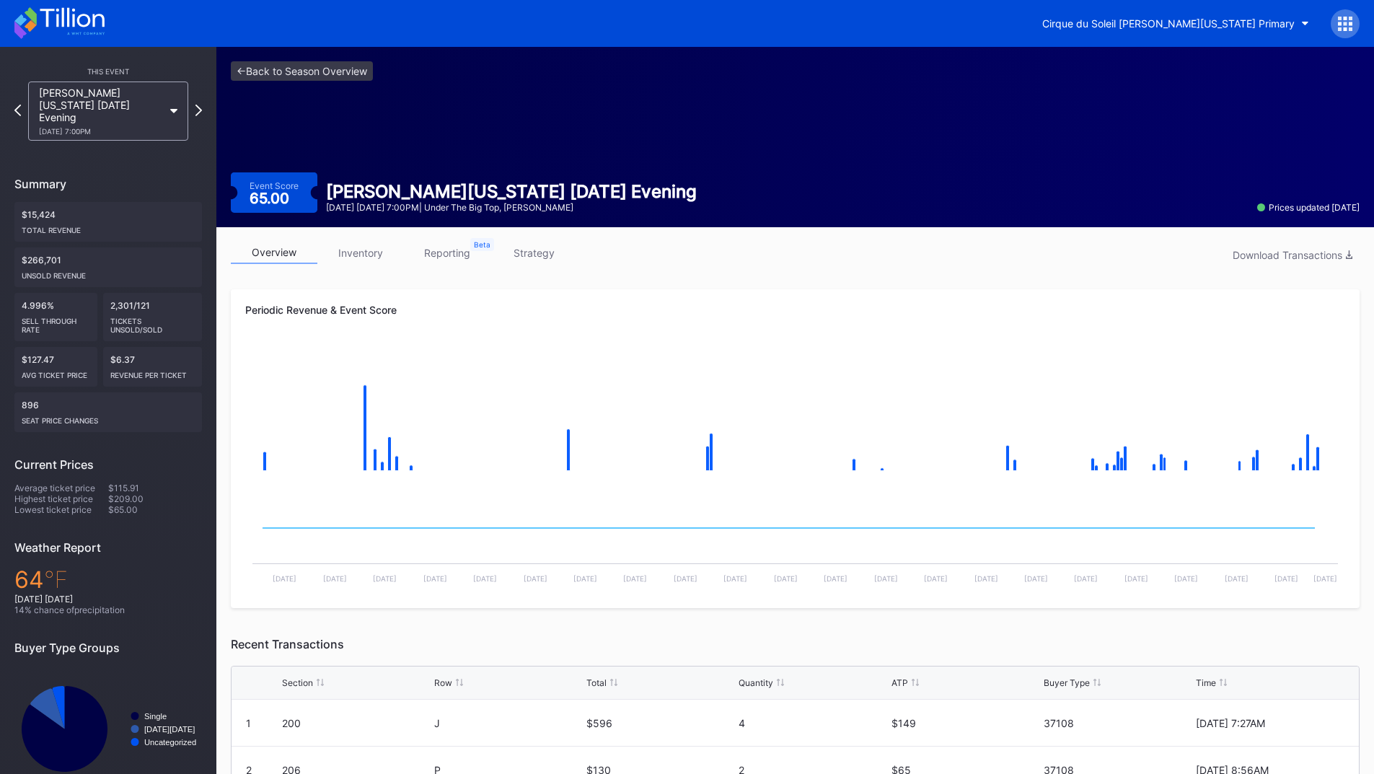
click at [364, 258] on link "inventory" at bounding box center [360, 253] width 87 height 22
